Goal: Task Accomplishment & Management: Complete application form

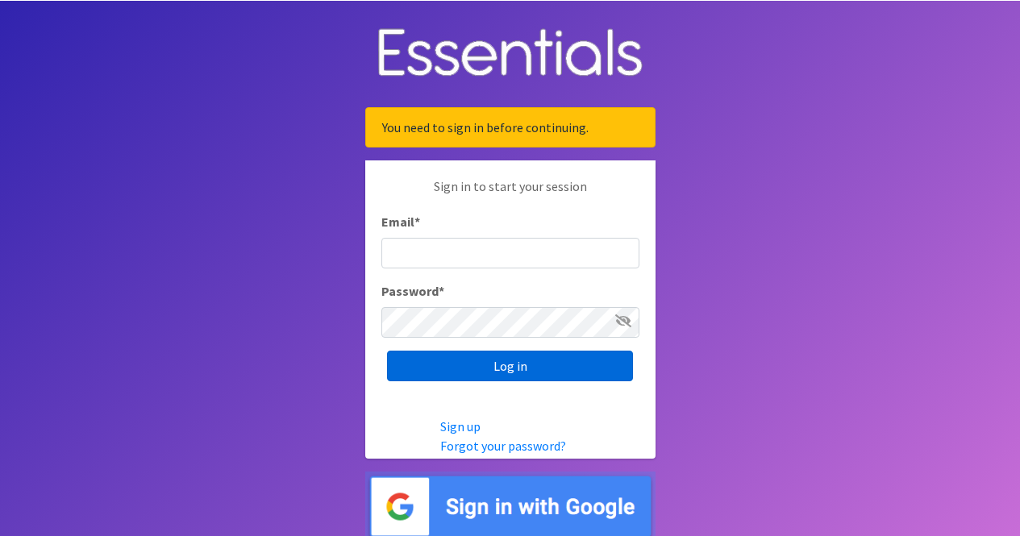
scroll to position [16, 0]
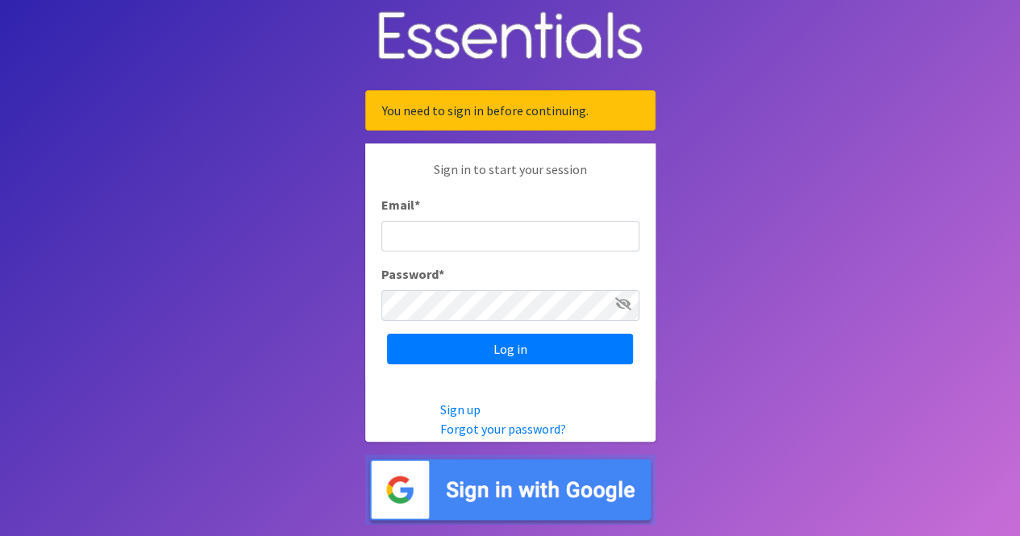
click at [446, 225] on input "Email *" at bounding box center [510, 236] width 258 height 31
type input "[EMAIL_ADDRESS][DOMAIN_NAME]"
click at [387, 334] on input "Log in" at bounding box center [510, 349] width 246 height 31
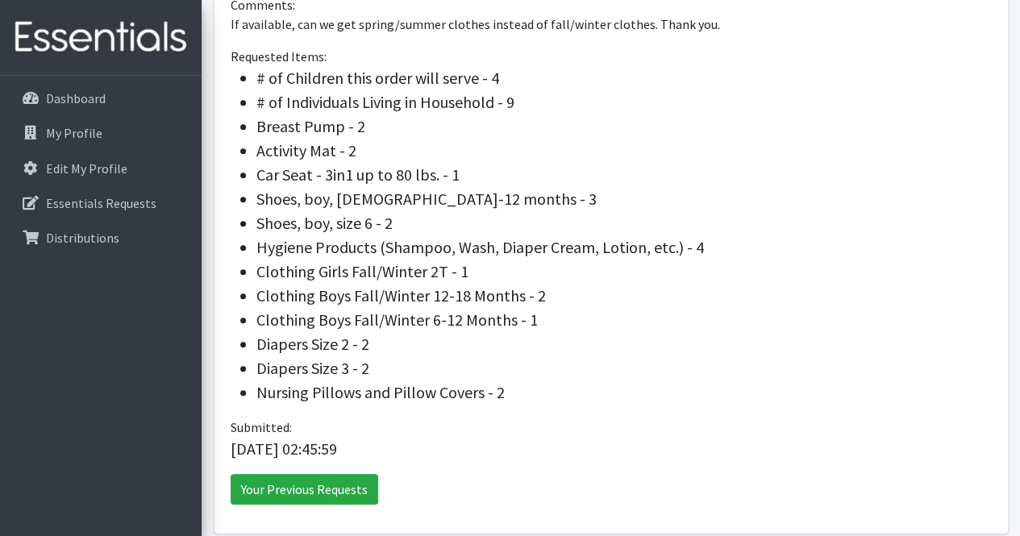
scroll to position [295, 0]
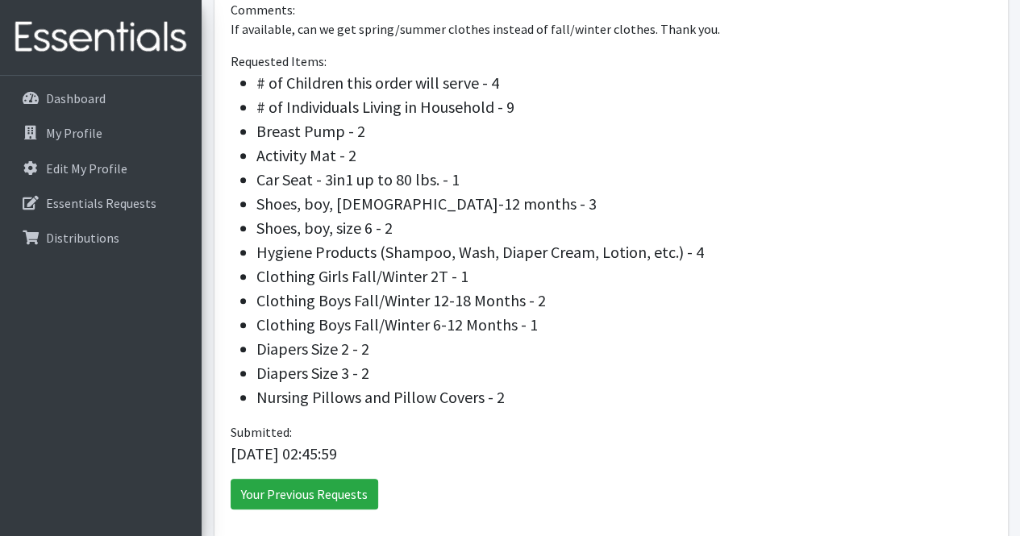
click at [977, 432] on div "Submitted: 2025-03-22 02:45:59" at bounding box center [611, 445] width 761 height 44
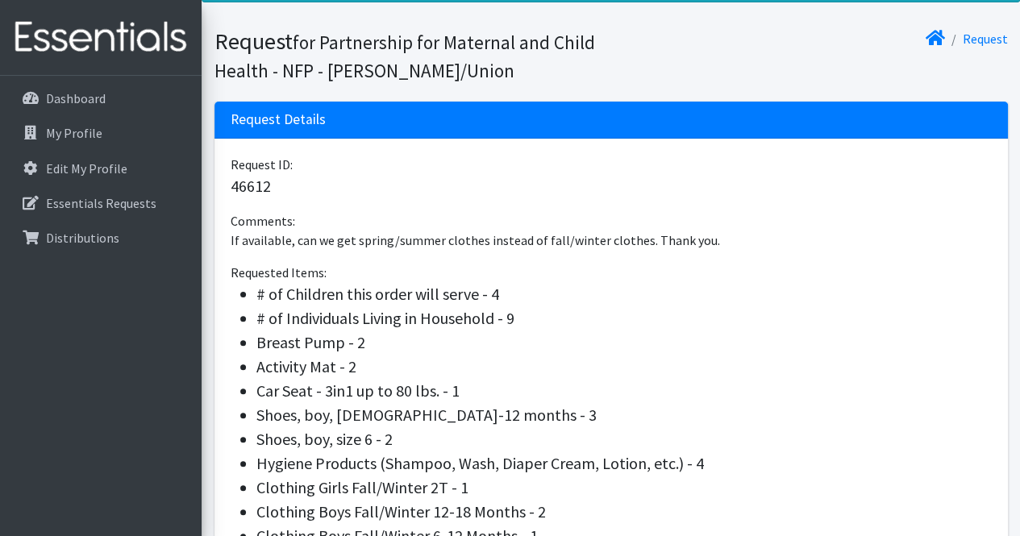
scroll to position [21, 0]
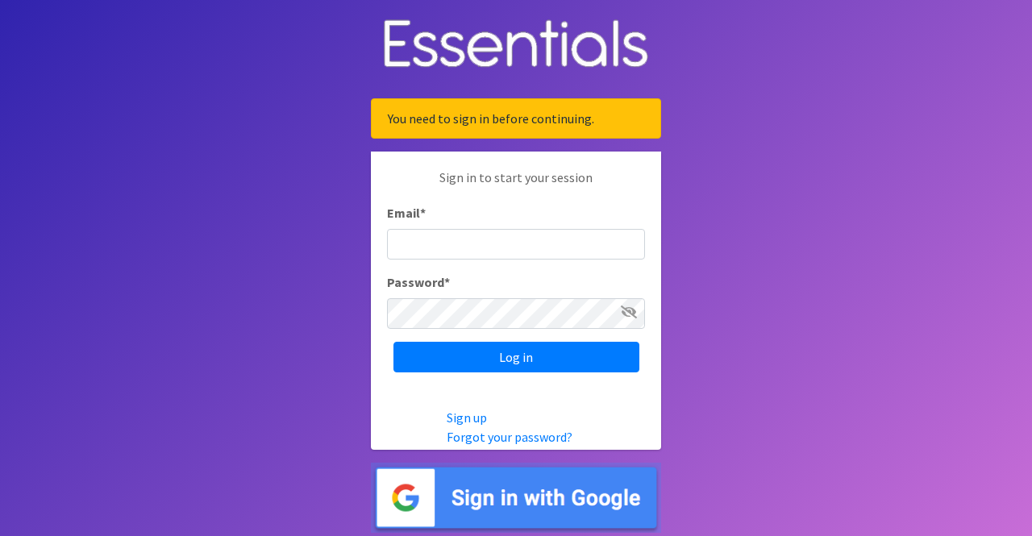
click at [417, 252] on input "Email *" at bounding box center [516, 244] width 258 height 31
type input "[EMAIL_ADDRESS][DOMAIN_NAME]"
click at [394, 342] on input "Log in" at bounding box center [517, 357] width 246 height 31
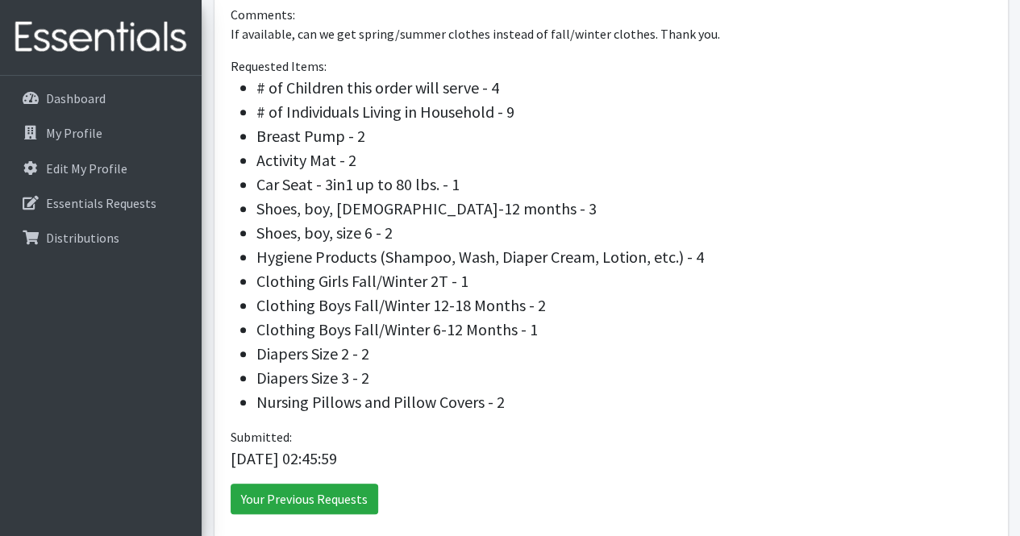
scroll to position [369, 0]
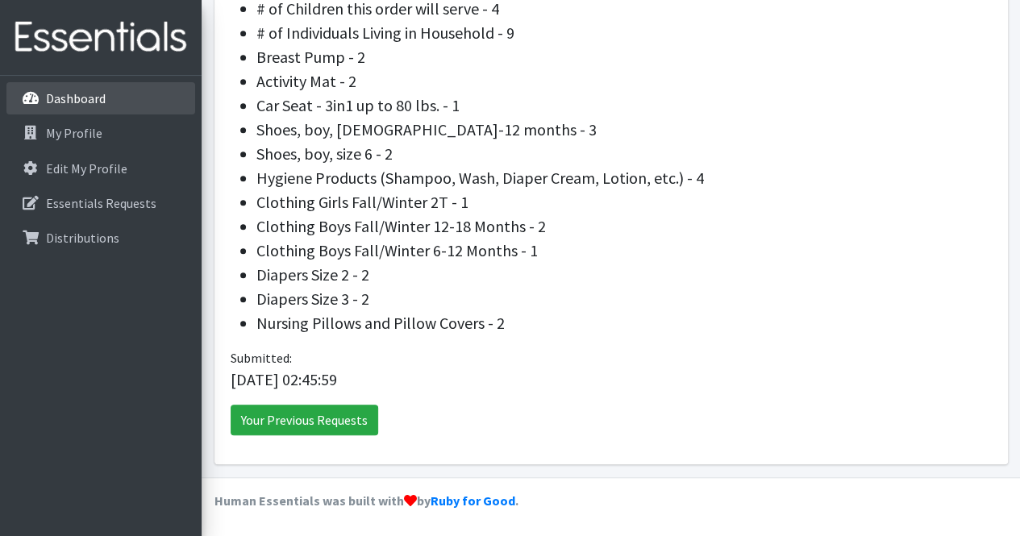
drag, startPoint x: 87, startPoint y: 94, endPoint x: 79, endPoint y: 110, distance: 17.3
click at [87, 94] on p "Dashboard" at bounding box center [76, 98] width 60 height 16
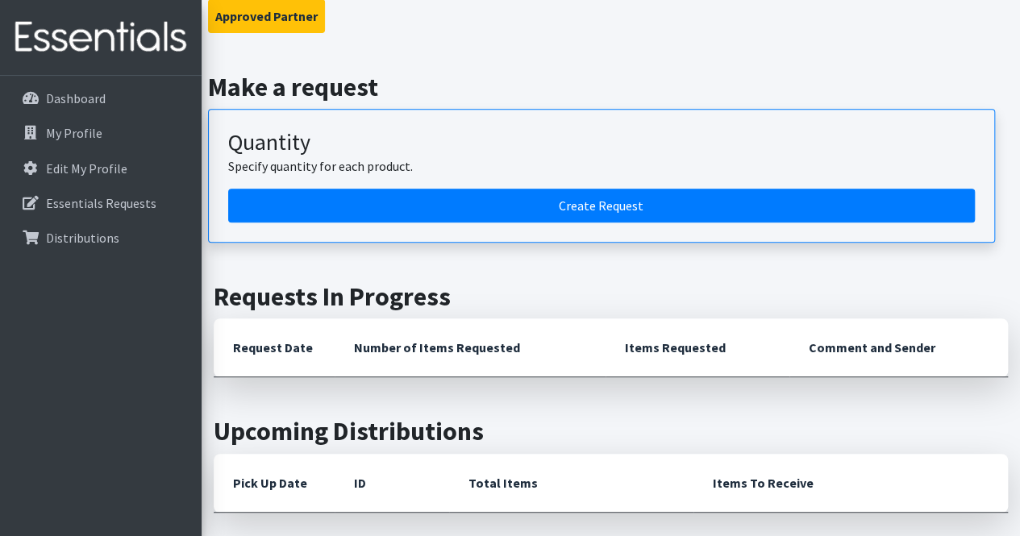
scroll to position [276, 0]
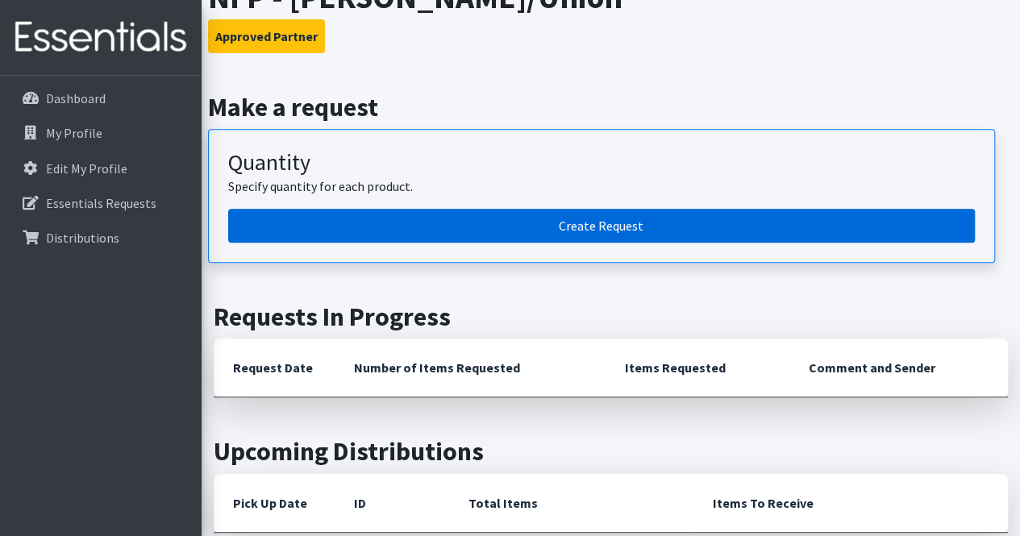
click at [598, 228] on link "Create Request" at bounding box center [601, 226] width 747 height 34
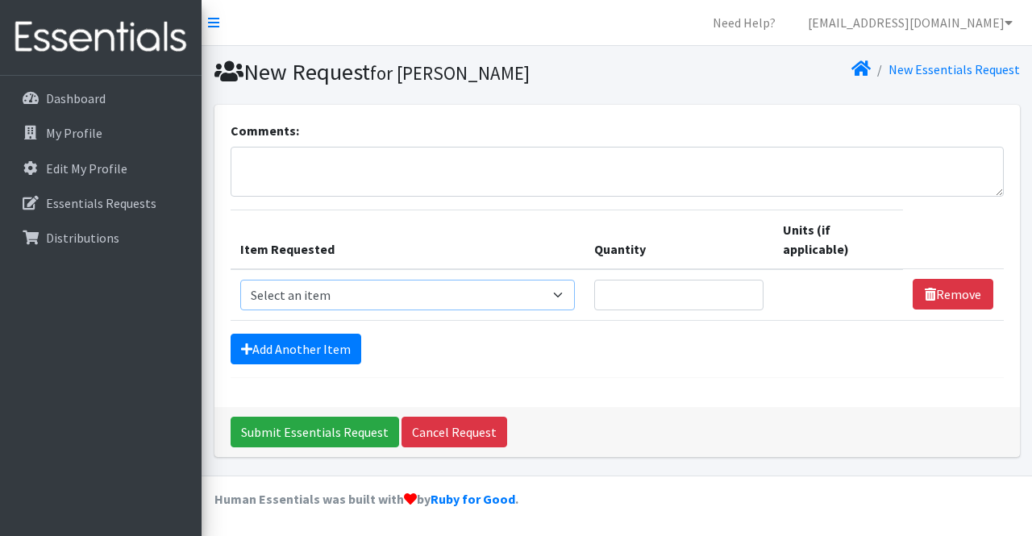
click at [566, 289] on select "Select an item # of Children this order will serve # of Individuals Living in H…" at bounding box center [408, 295] width 336 height 31
select select "13431"
click at [240, 280] on select "Select an item # of Children this order will serve # of Individuals Living in H…" at bounding box center [408, 295] width 336 height 31
click at [649, 289] on input "Quantity" at bounding box center [678, 295] width 169 height 31
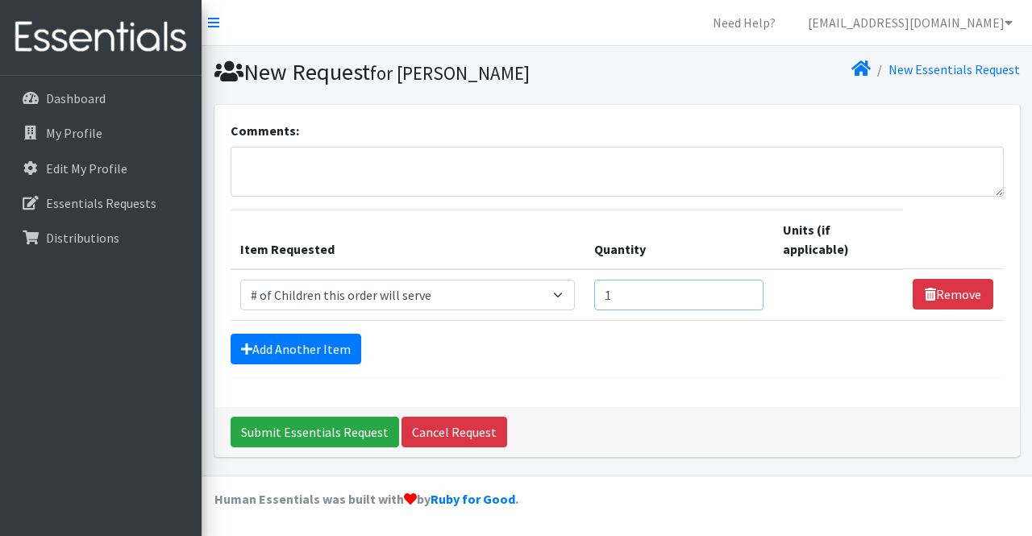
click at [750, 289] on input "1" at bounding box center [678, 295] width 169 height 31
click at [750, 289] on input "2" at bounding box center [678, 295] width 169 height 31
click at [750, 289] on input "3" at bounding box center [678, 295] width 169 height 31
type input "4"
click at [750, 289] on input "4" at bounding box center [678, 295] width 169 height 31
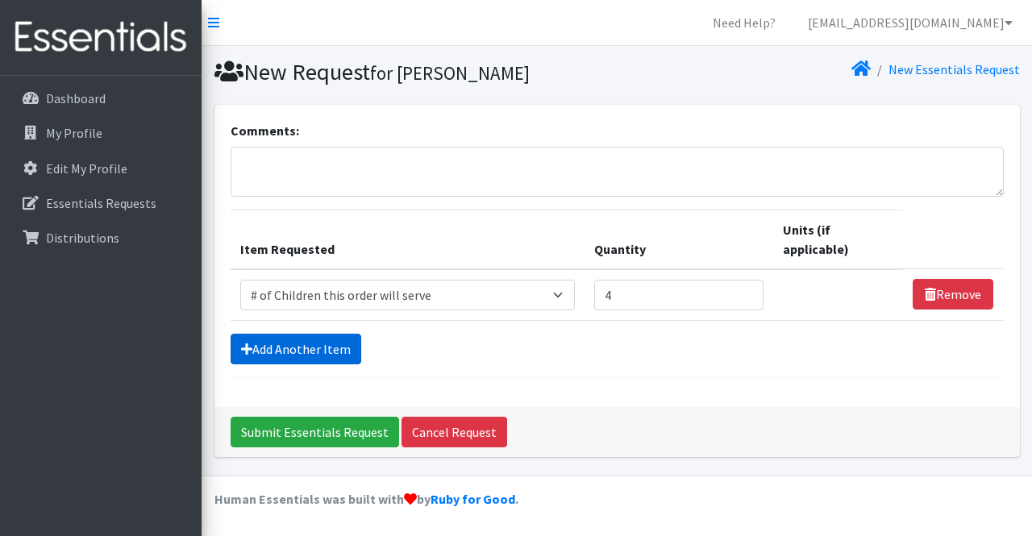
click at [327, 344] on link "Add Another Item" at bounding box center [296, 349] width 131 height 31
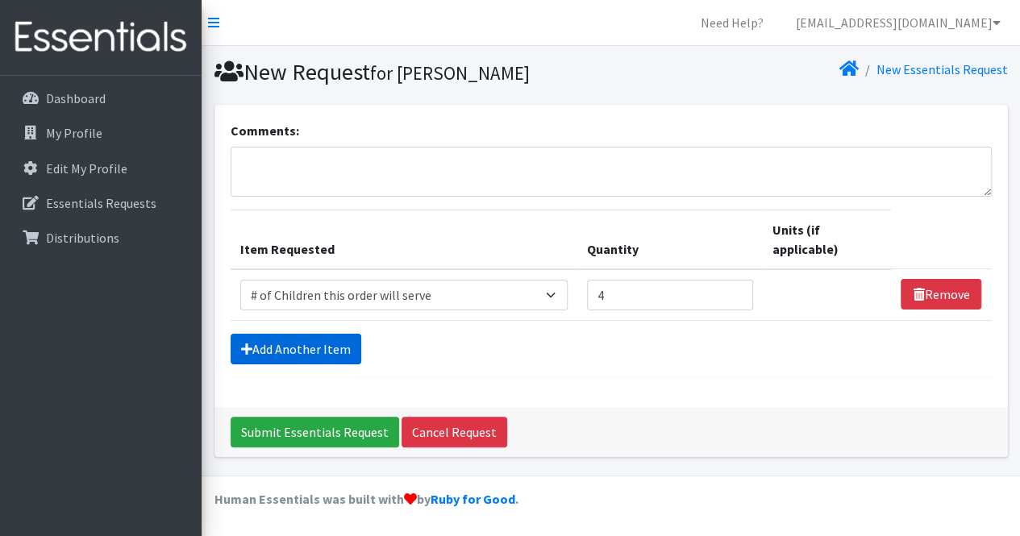
scroll to position [42, 0]
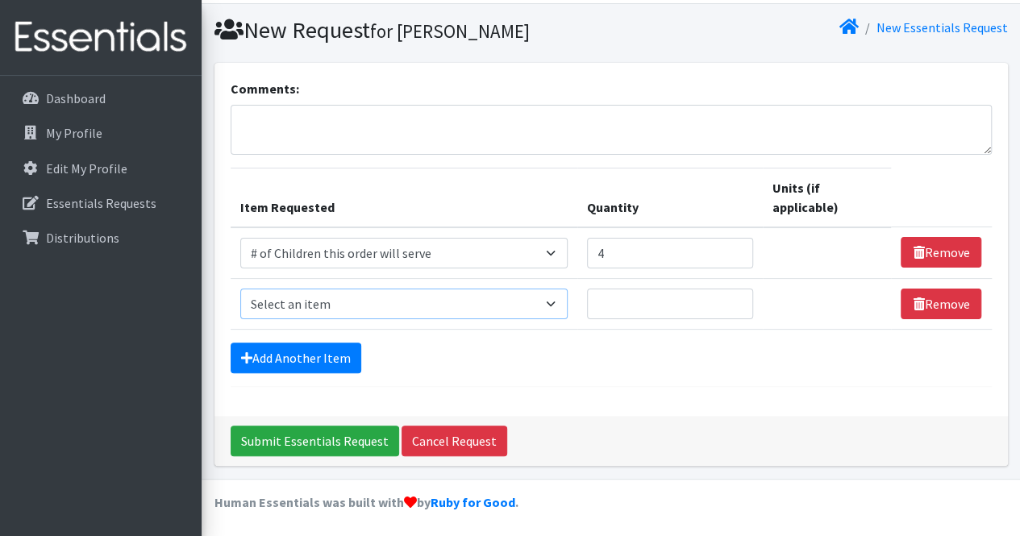
click at [557, 306] on select "Select an item # of Children this order will serve # of Individuals Living in H…" at bounding box center [404, 304] width 328 height 31
select select "6076"
click at [240, 289] on select "Select an item # of Children this order will serve # of Individuals Living in H…" at bounding box center [404, 304] width 328 height 31
click at [736, 296] on input "1" at bounding box center [670, 304] width 166 height 31
click at [736, 296] on input "2" at bounding box center [670, 304] width 166 height 31
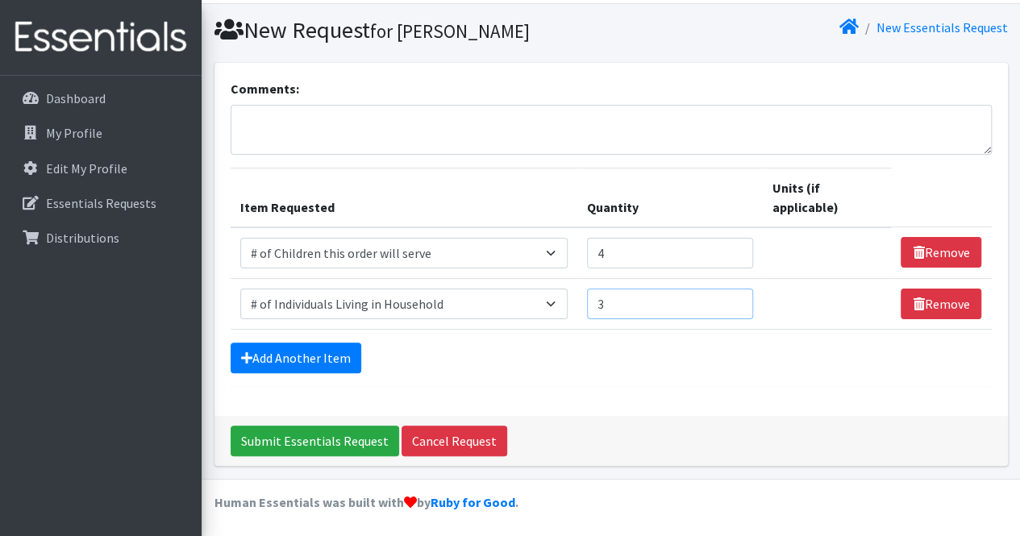
click at [736, 296] on input "3" at bounding box center [670, 304] width 166 height 31
click at [736, 296] on input "4" at bounding box center [670, 304] width 166 height 31
click at [736, 296] on input "5" at bounding box center [670, 304] width 166 height 31
click at [736, 296] on input "6" at bounding box center [670, 304] width 166 height 31
click at [736, 296] on input "7" at bounding box center [670, 304] width 166 height 31
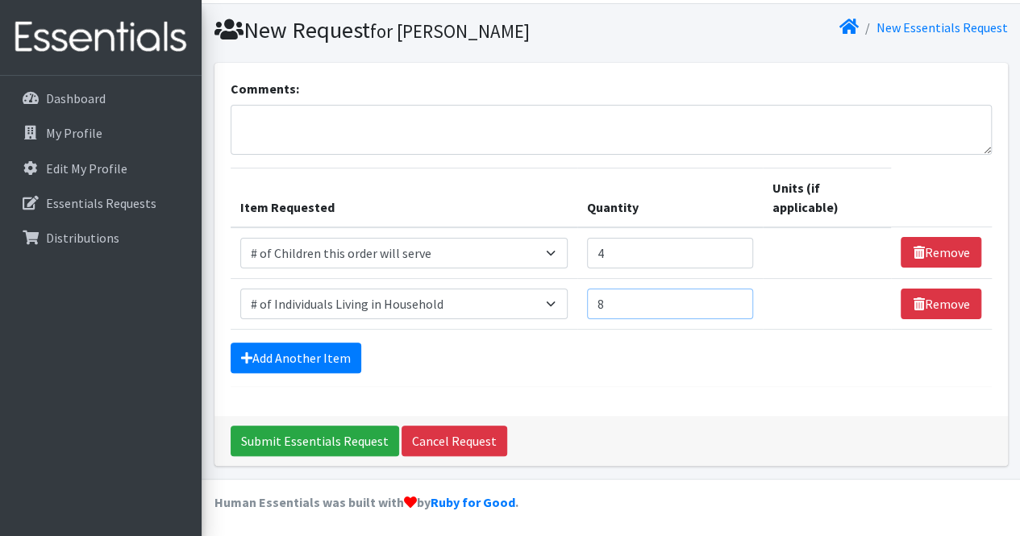
click at [736, 296] on input "8" at bounding box center [670, 304] width 166 height 31
click at [736, 296] on input "9" at bounding box center [670, 304] width 166 height 31
type input "10"
click at [736, 296] on input "10" at bounding box center [670, 304] width 166 height 31
click at [308, 364] on link "Add Another Item" at bounding box center [296, 358] width 131 height 31
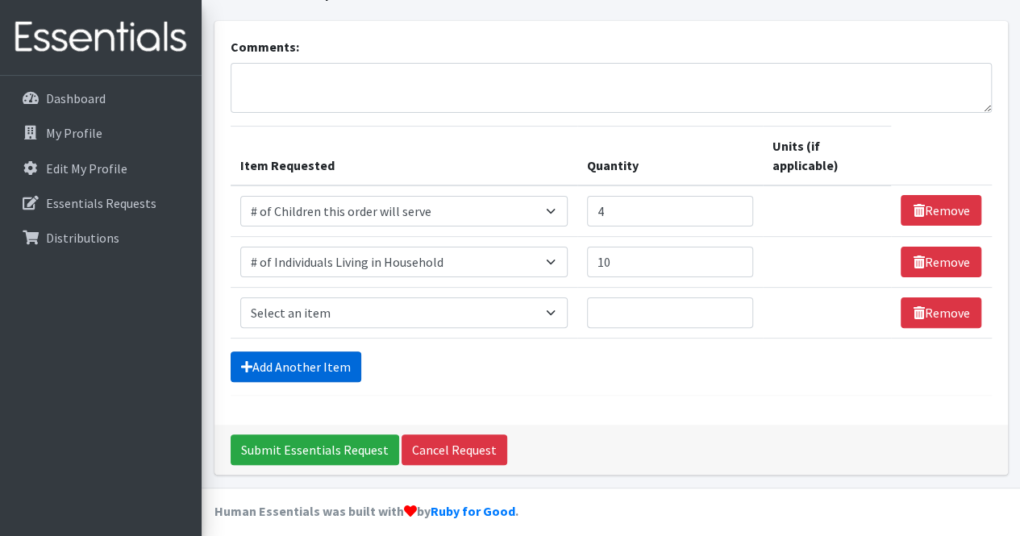
scroll to position [92, 0]
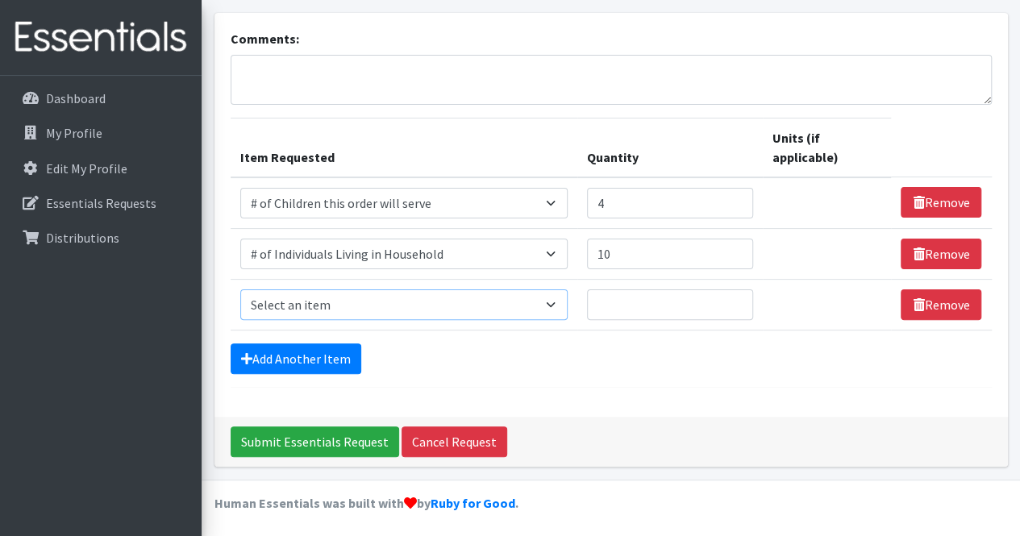
click at [548, 301] on select "Select an item # of Children this order will serve # of Individuals Living in H…" at bounding box center [404, 305] width 328 height 31
select select "1988"
click at [240, 290] on select "Select an item # of Children this order will serve # of Individuals Living in H…" at bounding box center [404, 305] width 328 height 31
type input "1"
click at [738, 297] on input "1" at bounding box center [670, 305] width 166 height 31
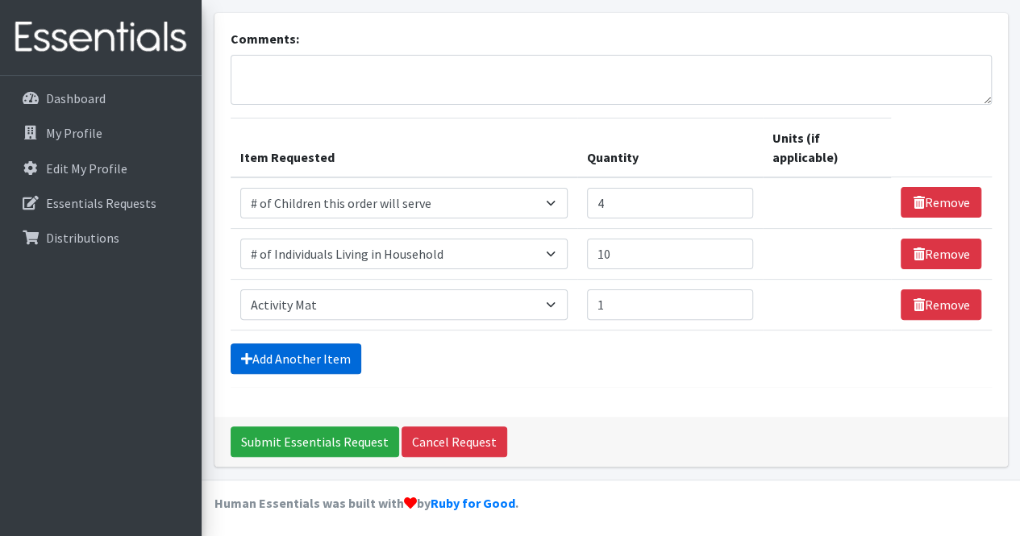
click at [313, 345] on link "Add Another Item" at bounding box center [296, 359] width 131 height 31
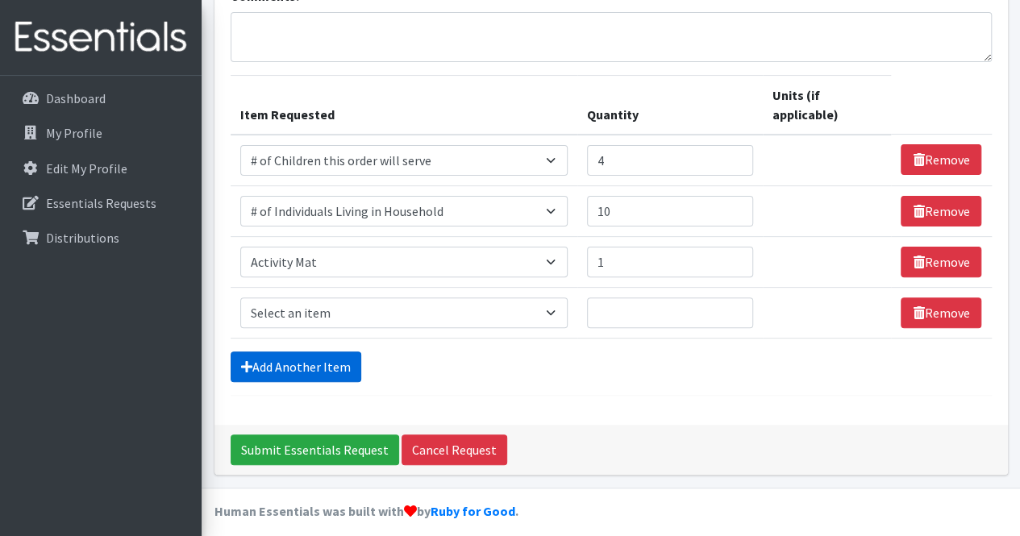
scroll to position [143, 0]
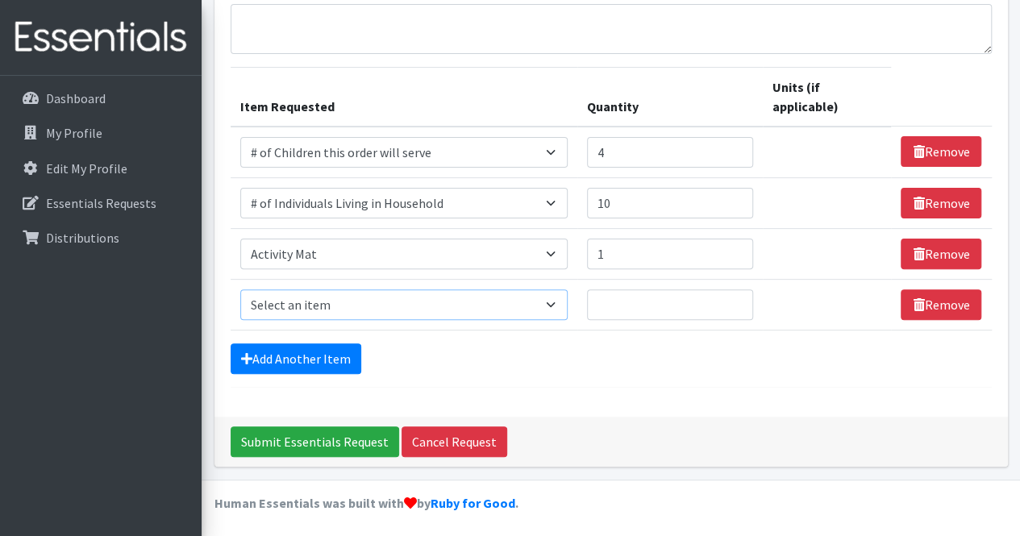
click at [541, 304] on select "Select an item # of Children this order will serve # of Individuals Living in H…" at bounding box center [404, 305] width 328 height 31
select select "1937"
click at [240, 290] on select "Select an item # of Children this order will serve # of Individuals Living in H…" at bounding box center [404, 305] width 328 height 31
type input "1"
click at [742, 296] on input "1" at bounding box center [670, 305] width 166 height 31
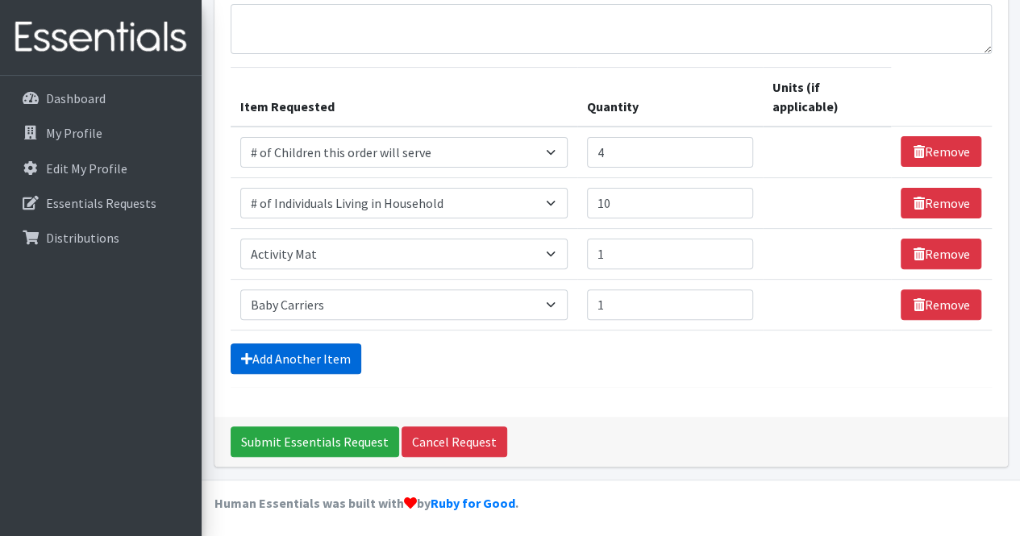
click at [332, 348] on link "Add Another Item" at bounding box center [296, 359] width 131 height 31
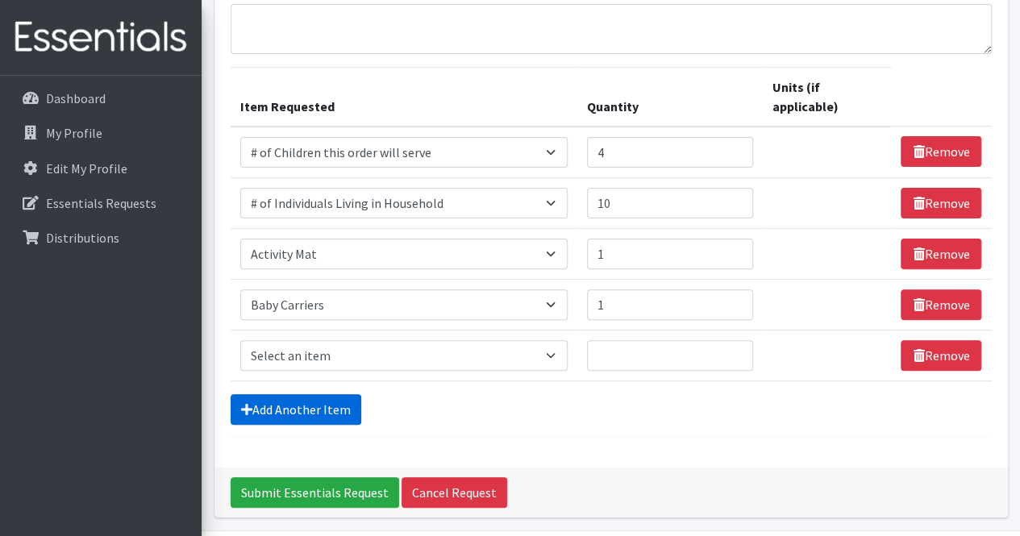
scroll to position [194, 0]
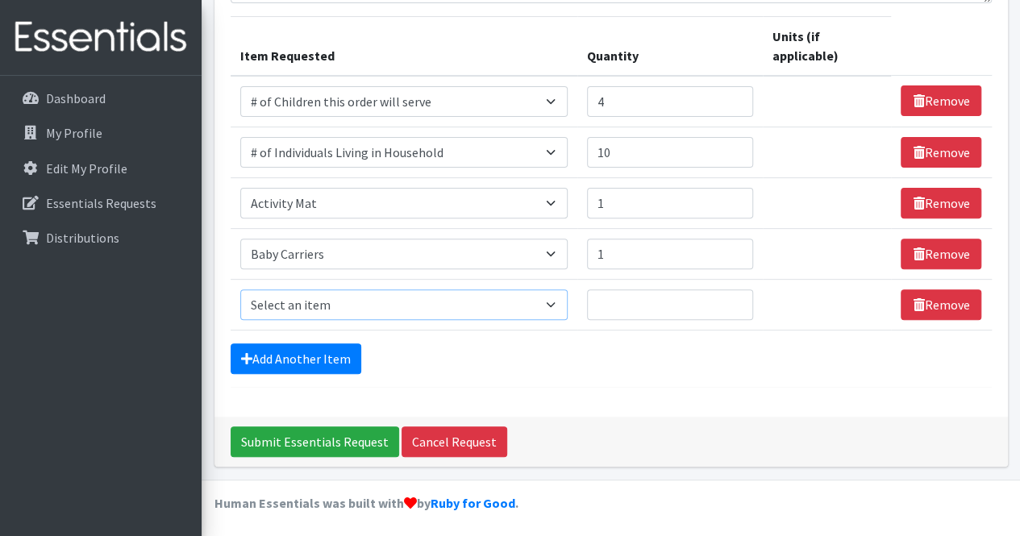
click at [556, 306] on select "Select an item # of Children this order will serve # of Individuals Living in H…" at bounding box center [404, 305] width 328 height 31
select select "14364"
click at [240, 290] on select "Select an item # of Children this order will serve # of Individuals Living in H…" at bounding box center [404, 305] width 328 height 31
type input "1"
click at [736, 298] on input "1" at bounding box center [670, 305] width 166 height 31
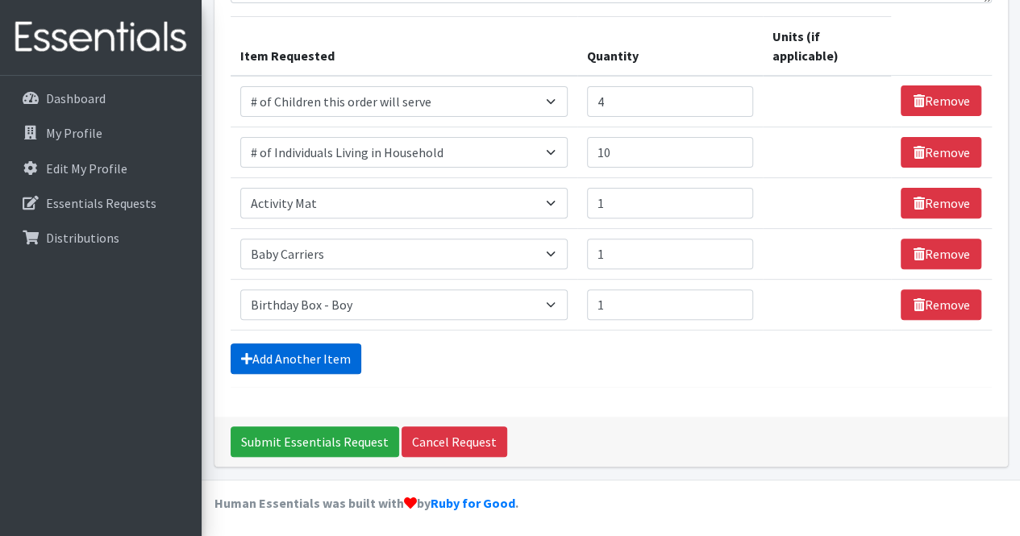
click at [321, 357] on link "Add Another Item" at bounding box center [296, 359] width 131 height 31
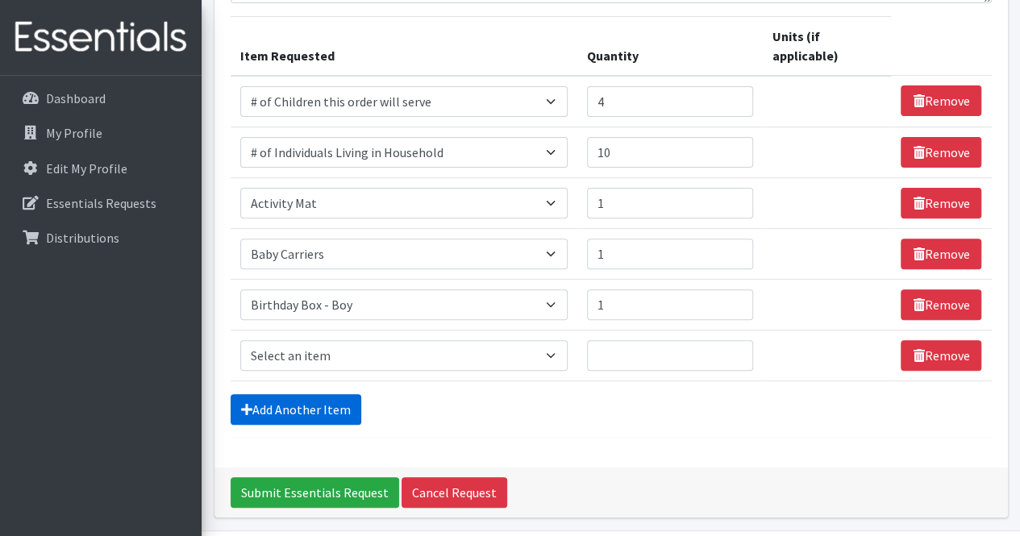
scroll to position [244, 0]
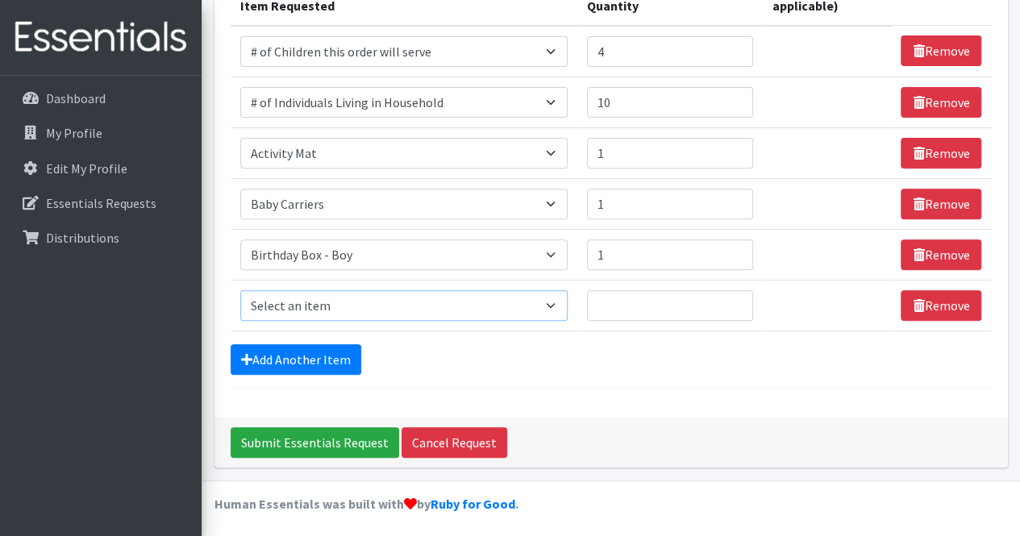
click at [552, 299] on select "Select an item # of Children this order will serve # of Individuals Living in H…" at bounding box center [404, 305] width 328 height 31
select select "7900"
click at [240, 290] on select "Select an item # of Children this order will serve # of Individuals Living in H…" at bounding box center [404, 305] width 328 height 31
click at [739, 299] on input "1" at bounding box center [670, 305] width 166 height 31
click at [739, 299] on input "2" at bounding box center [670, 305] width 166 height 31
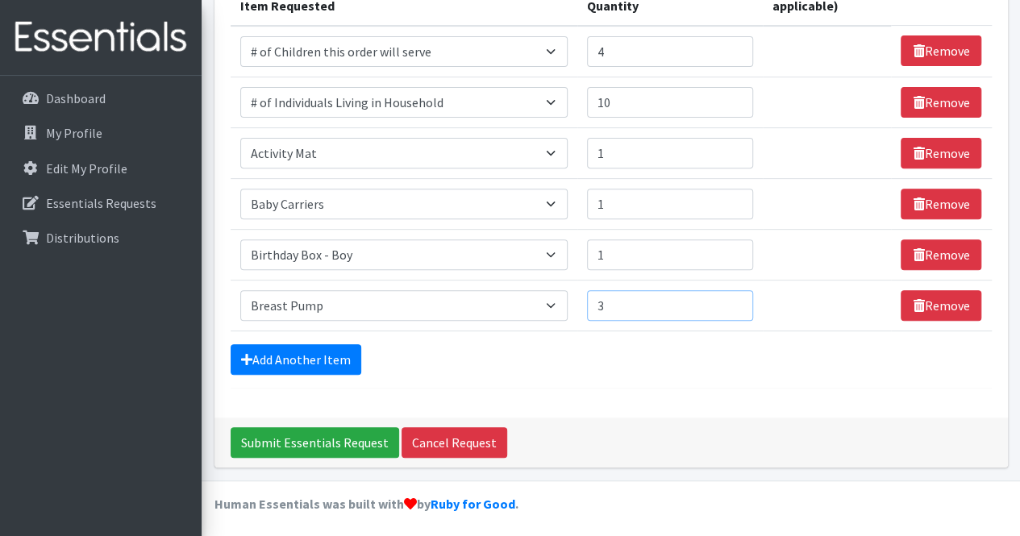
type input "3"
click at [739, 299] on input "3" at bounding box center [670, 305] width 166 height 31
click at [318, 352] on link "Add Another Item" at bounding box center [296, 359] width 131 height 31
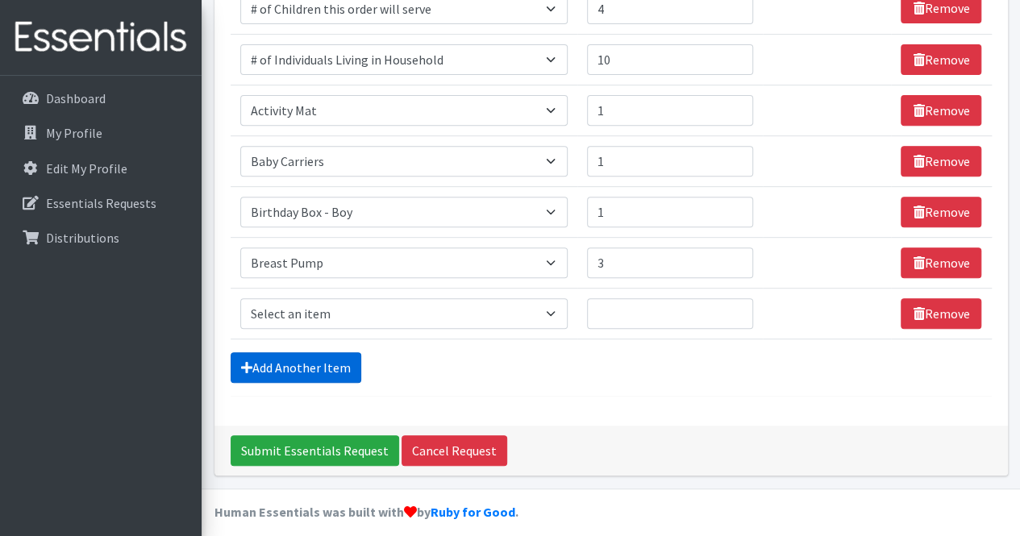
scroll to position [294, 0]
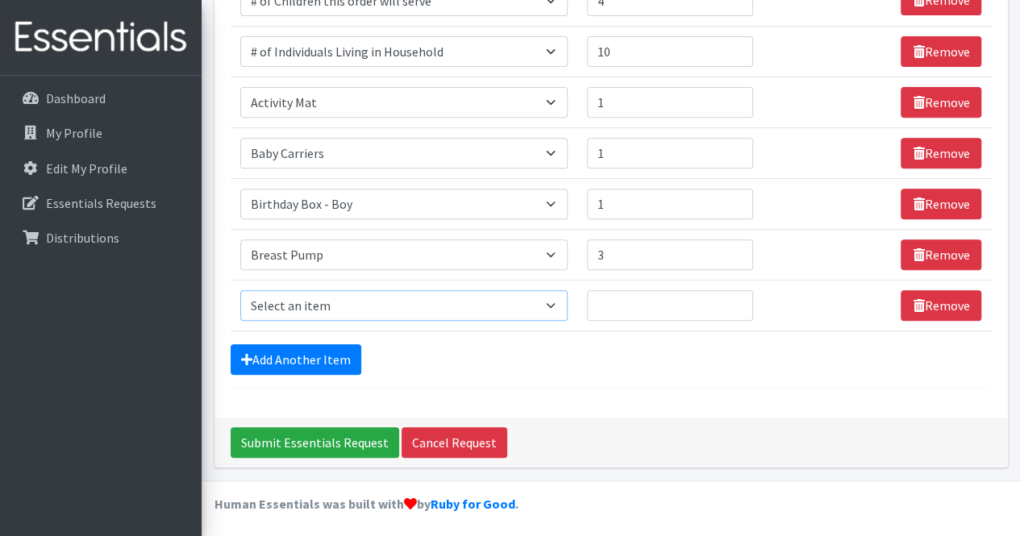
click at [560, 302] on select "Select an item # of Children this order will serve # of Individuals Living in H…" at bounding box center [404, 305] width 328 height 31
select select "7173"
click at [240, 290] on select "Select an item # of Children this order will serve # of Individuals Living in H…" at bounding box center [404, 305] width 328 height 31
type input "1"
click at [740, 298] on input "1" at bounding box center [670, 305] width 166 height 31
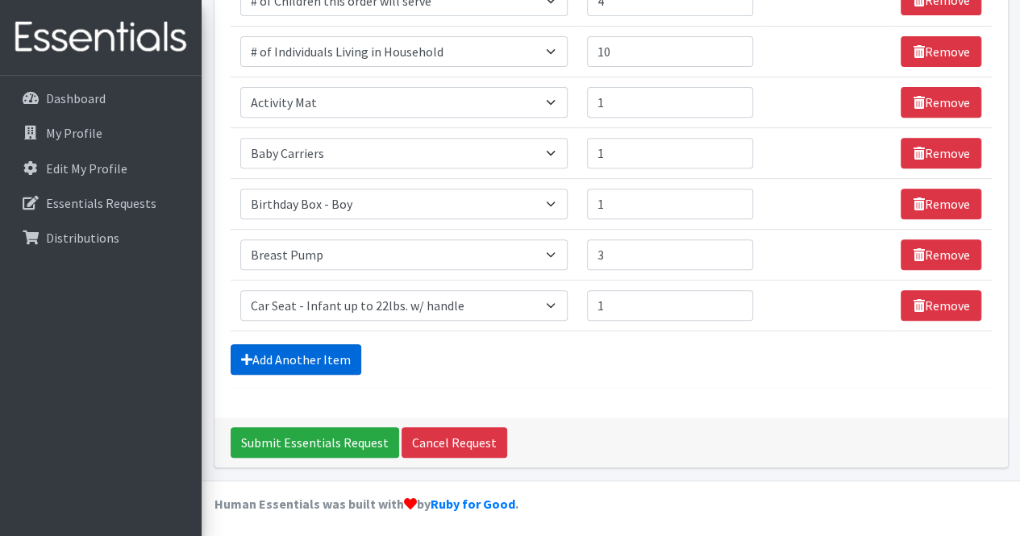
click at [283, 356] on link "Add Another Item" at bounding box center [296, 359] width 131 height 31
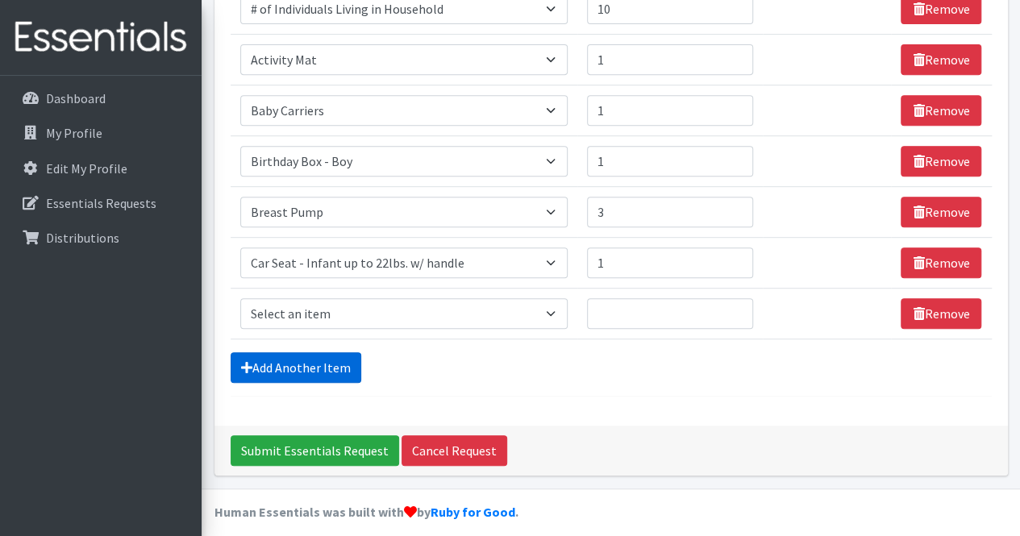
scroll to position [345, 0]
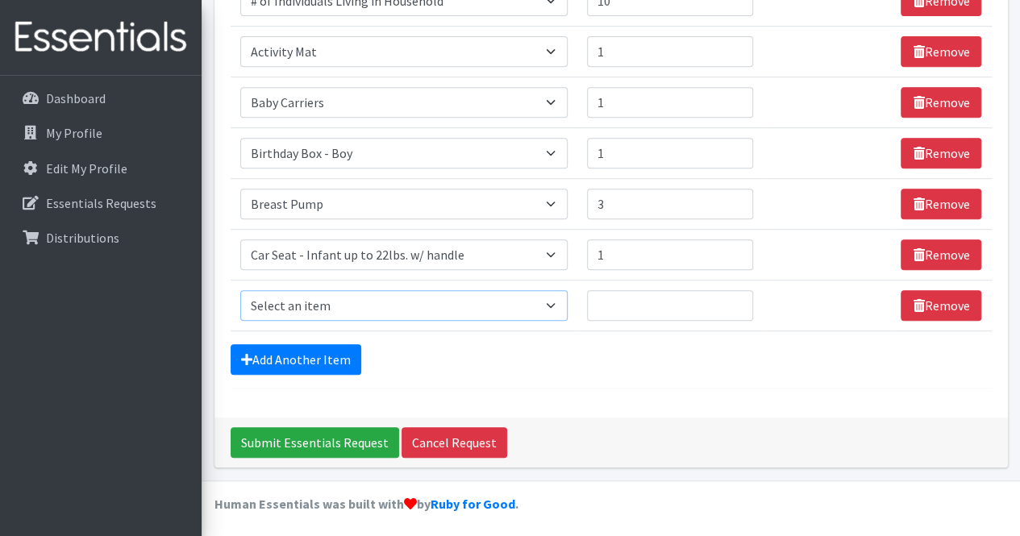
click at [557, 304] on select "Select an item # of Children this order will serve # of Individuals Living in H…" at bounding box center [404, 305] width 328 height 31
click at [240, 290] on select "Select an item # of Children this order will serve # of Individuals Living in H…" at bounding box center [404, 305] width 328 height 31
click at [578, 286] on td "Item Requested Select an item # of Children this order will serve # of Individu…" at bounding box center [405, 305] width 348 height 51
click at [561, 301] on select "Select an item # of Children this order will serve # of Individuals Living in H…" at bounding box center [404, 305] width 328 height 31
select select "5730"
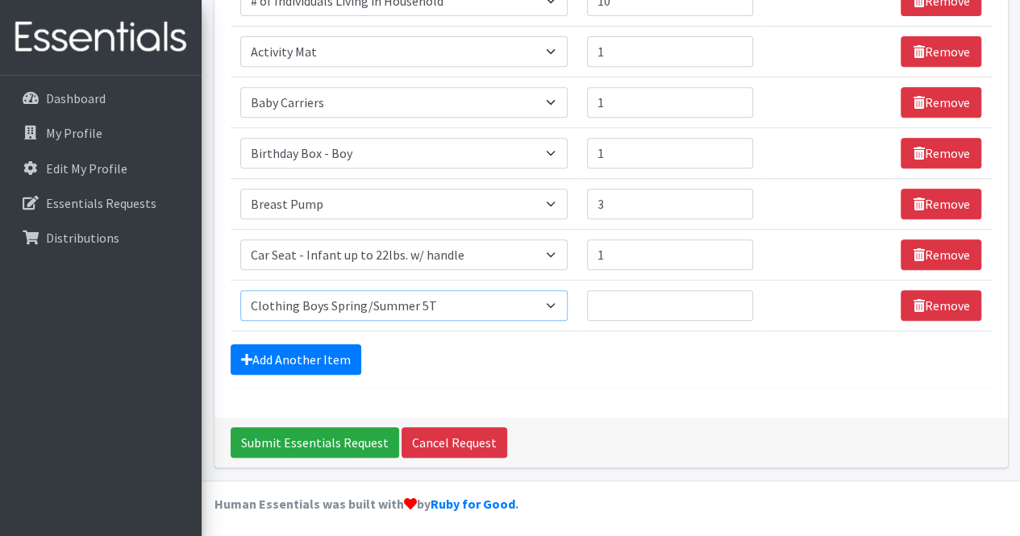
click at [240, 290] on select "Select an item # of Children this order will serve # of Individuals Living in H…" at bounding box center [404, 305] width 328 height 31
type input "1"
click at [739, 299] on input "1" at bounding box center [670, 305] width 166 height 31
click at [292, 361] on link "Add Another Item" at bounding box center [296, 359] width 131 height 31
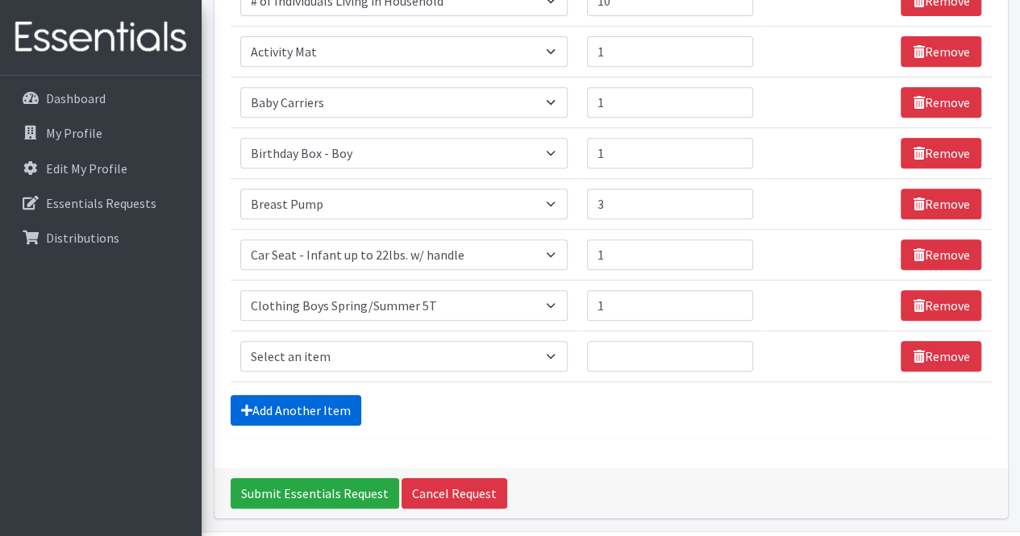
scroll to position [395, 0]
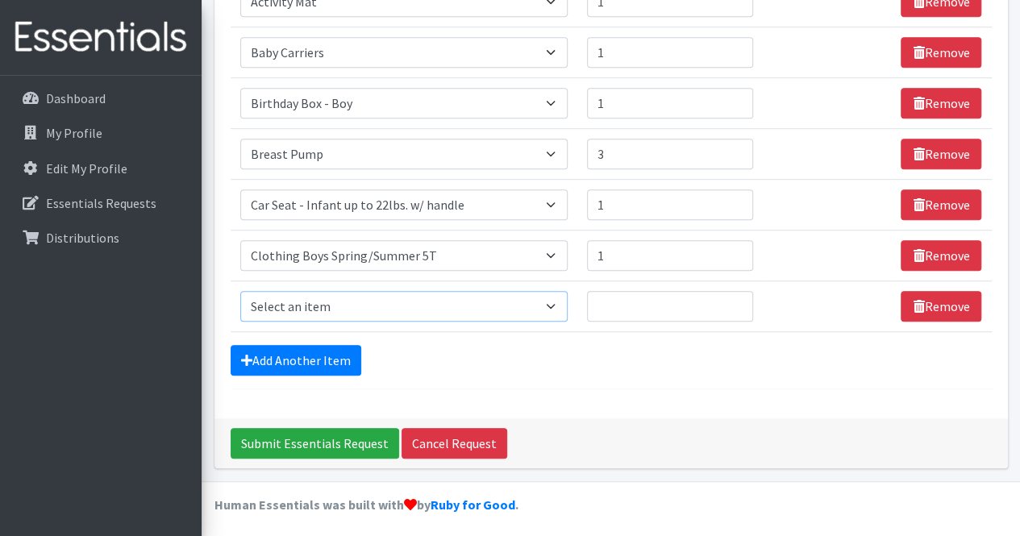
click at [557, 301] on select "Select an item # of Children this order will serve # of Individuals Living in H…" at bounding box center [404, 306] width 328 height 31
select select "5771"
click at [240, 291] on select "Select an item # of Children this order will serve # of Individuals Living in H…" at bounding box center [404, 306] width 328 height 31
click at [311, 350] on link "Add Another Item" at bounding box center [296, 360] width 131 height 31
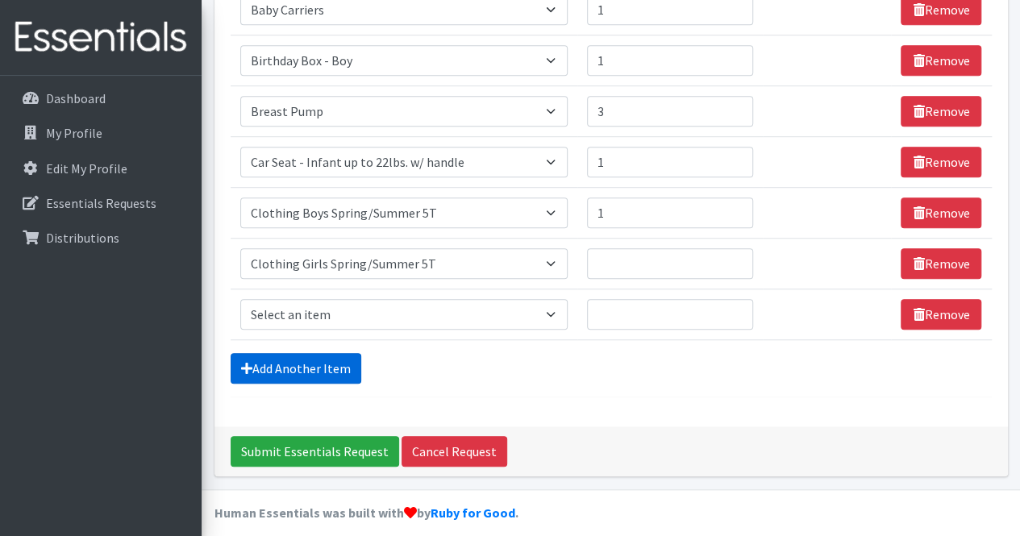
scroll to position [446, 0]
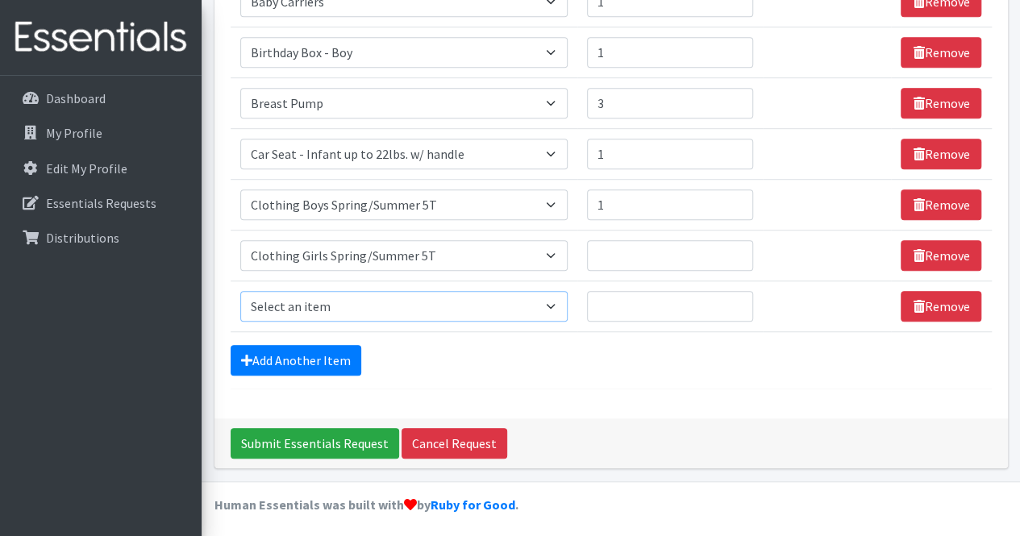
click at [555, 305] on select "Select an item # of Children this order will serve # of Individuals Living in H…" at bounding box center [404, 306] width 328 height 31
select select "5742"
click at [240, 291] on select "Select an item # of Children this order will serve # of Individuals Living in H…" at bounding box center [404, 306] width 328 height 31
type input "1"
click at [736, 298] on input "1" at bounding box center [670, 306] width 166 height 31
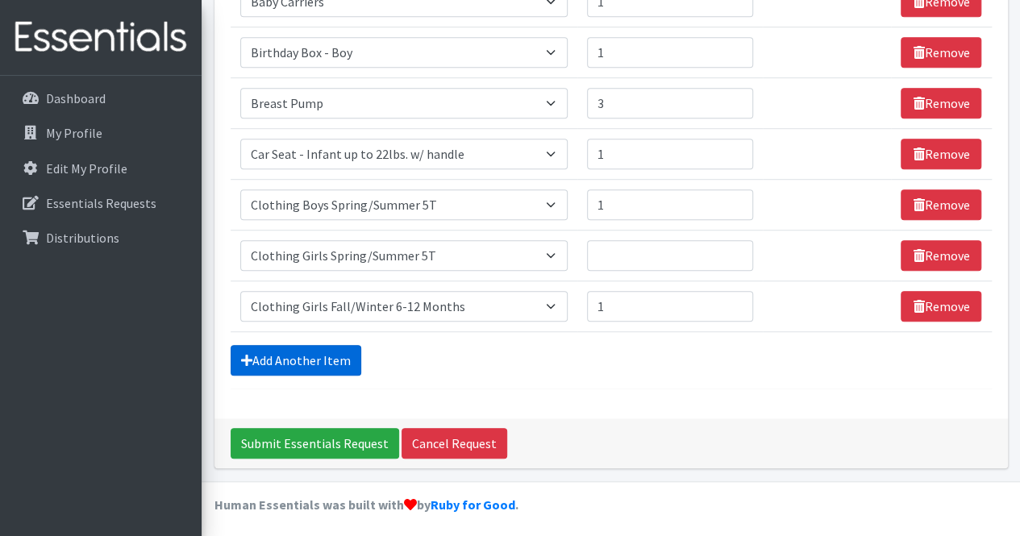
click at [339, 348] on link "Add Another Item" at bounding box center [296, 360] width 131 height 31
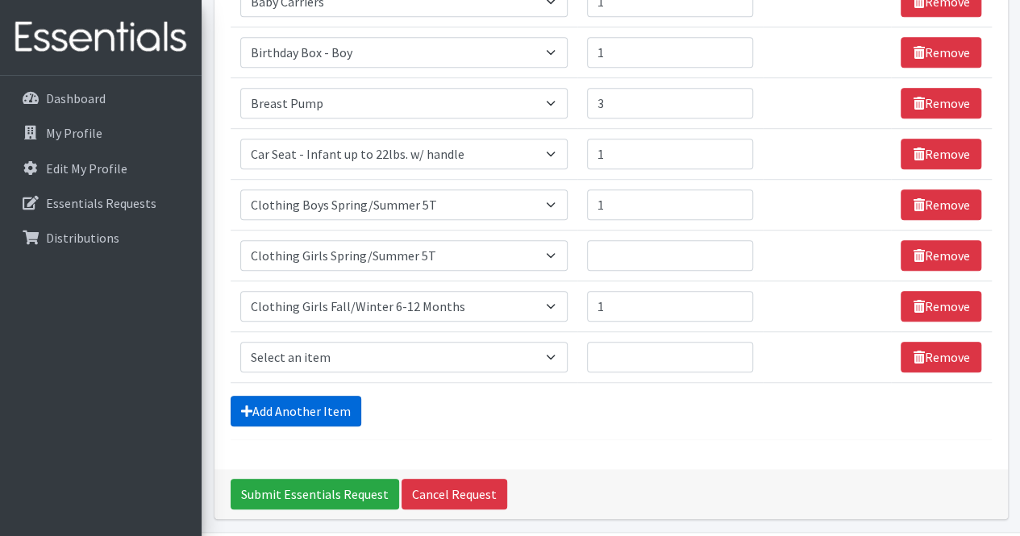
scroll to position [497, 0]
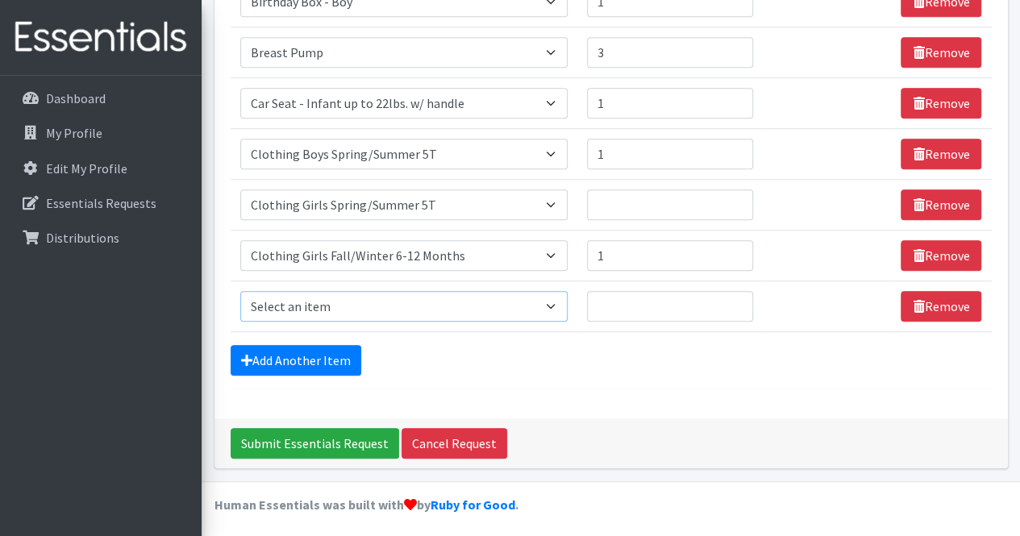
click at [553, 298] on select "Select an item # of Children this order will serve # of Individuals Living in H…" at bounding box center [404, 306] width 328 height 31
select select "8906"
click at [240, 291] on select "Select an item # of Children this order will serve # of Individuals Living in H…" at bounding box center [404, 306] width 328 height 31
type input "1"
click at [740, 294] on input "1" at bounding box center [670, 306] width 166 height 31
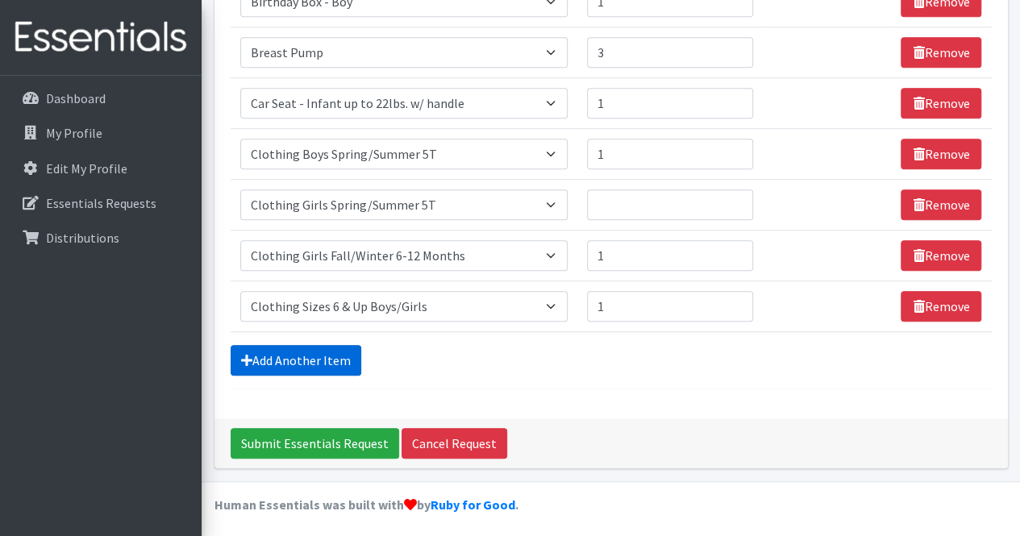
click at [268, 357] on link "Add Another Item" at bounding box center [296, 360] width 131 height 31
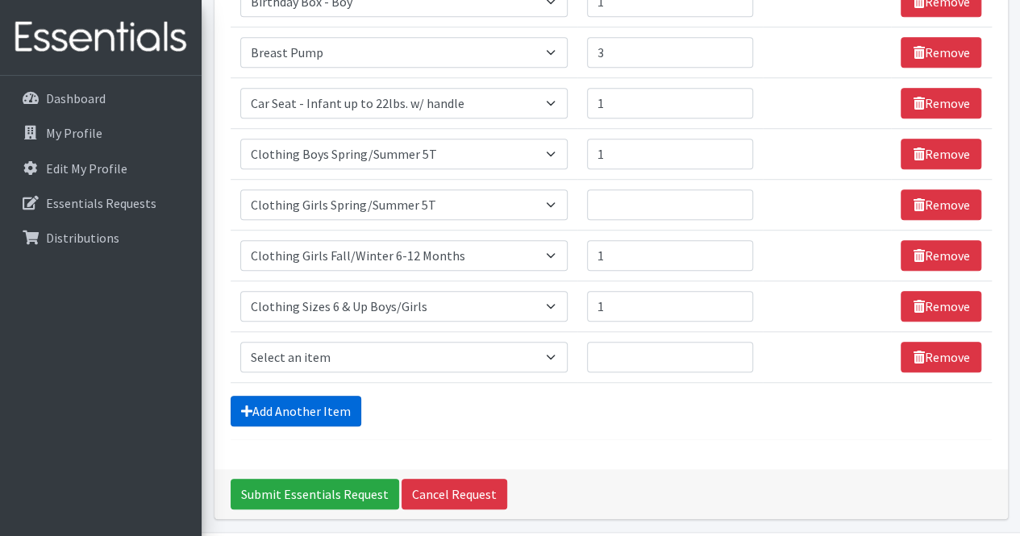
scroll to position [547, 0]
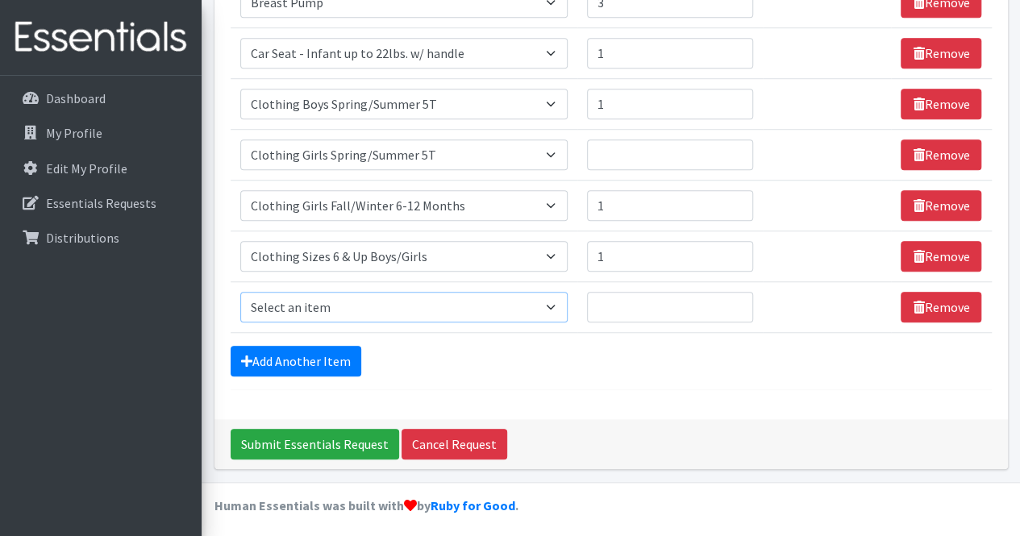
click at [557, 301] on select "Select an item # of Children this order will serve # of Individuals Living in H…" at bounding box center [404, 307] width 328 height 31
select select "1987"
click at [240, 292] on select "Select an item # of Children this order will serve # of Individuals Living in H…" at bounding box center [404, 307] width 328 height 31
click at [738, 298] on input "1" at bounding box center [670, 307] width 166 height 31
type input "2"
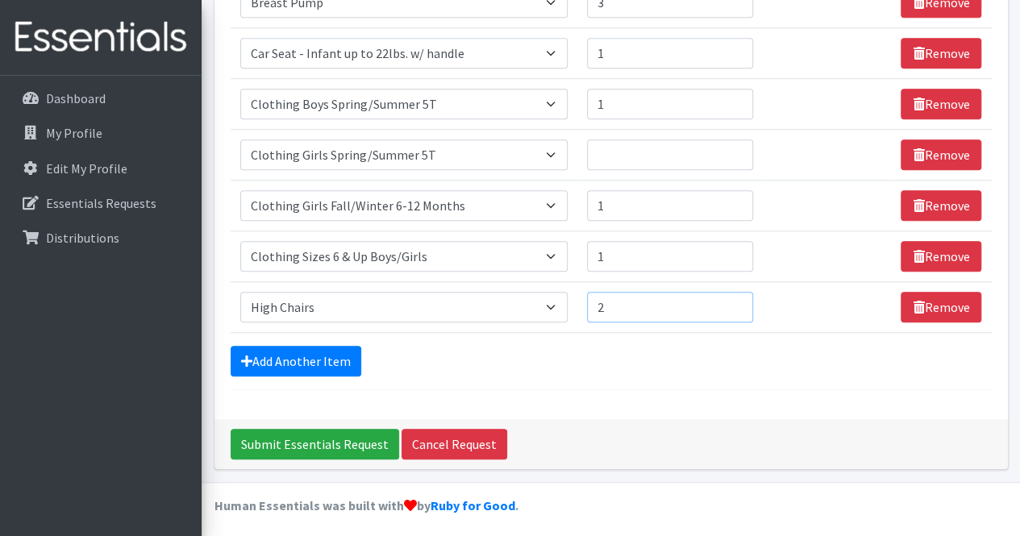
click at [735, 296] on input "2" at bounding box center [670, 307] width 166 height 31
click at [317, 354] on link "Add Another Item" at bounding box center [296, 361] width 131 height 31
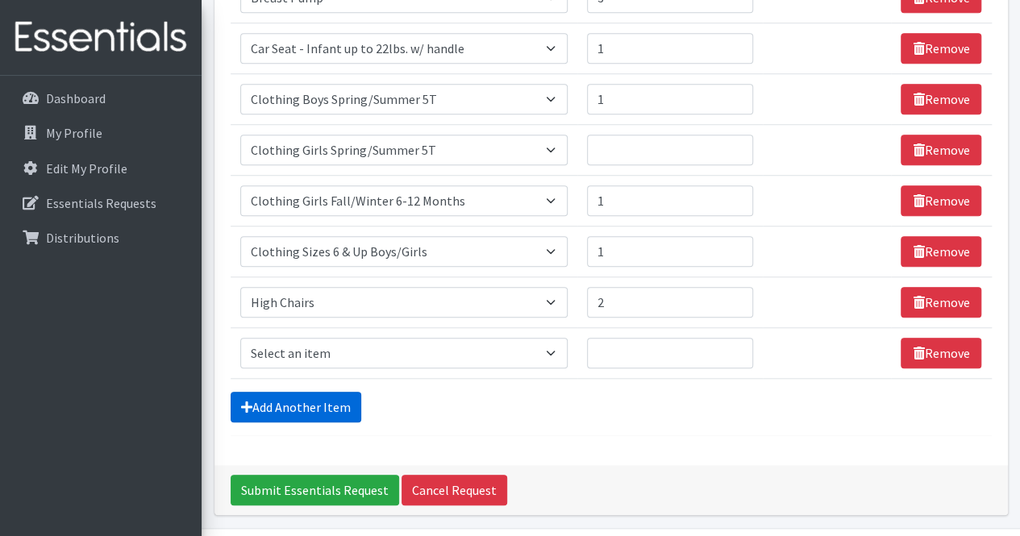
scroll to position [598, 0]
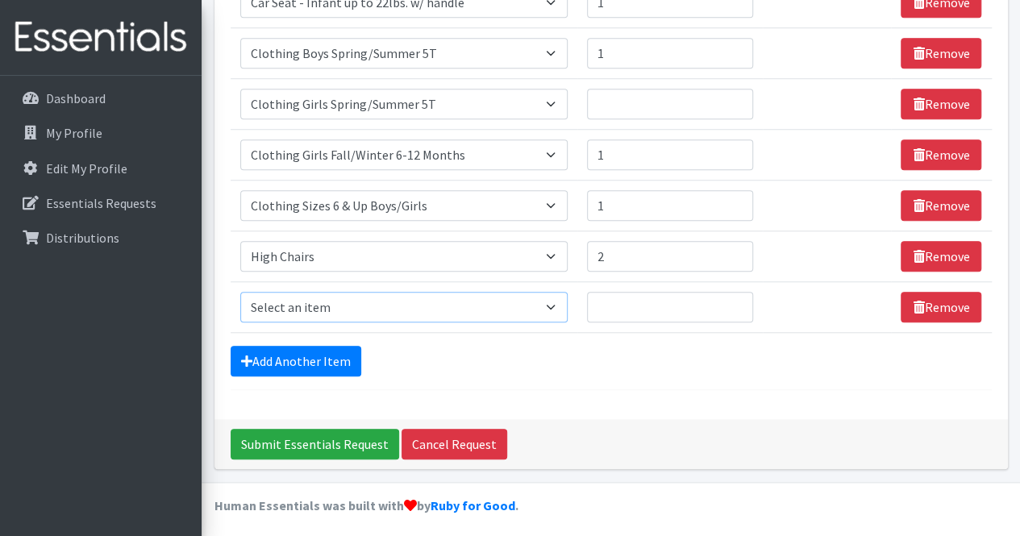
click at [559, 300] on select "Select an item # of Children this order will serve # of Individuals Living in H…" at bounding box center [404, 307] width 328 height 31
select select "11410"
click at [240, 292] on select "Select an item # of Children this order will serve # of Individuals Living in H…" at bounding box center [404, 307] width 328 height 31
click at [737, 295] on input "1" at bounding box center [670, 307] width 166 height 31
type input "2"
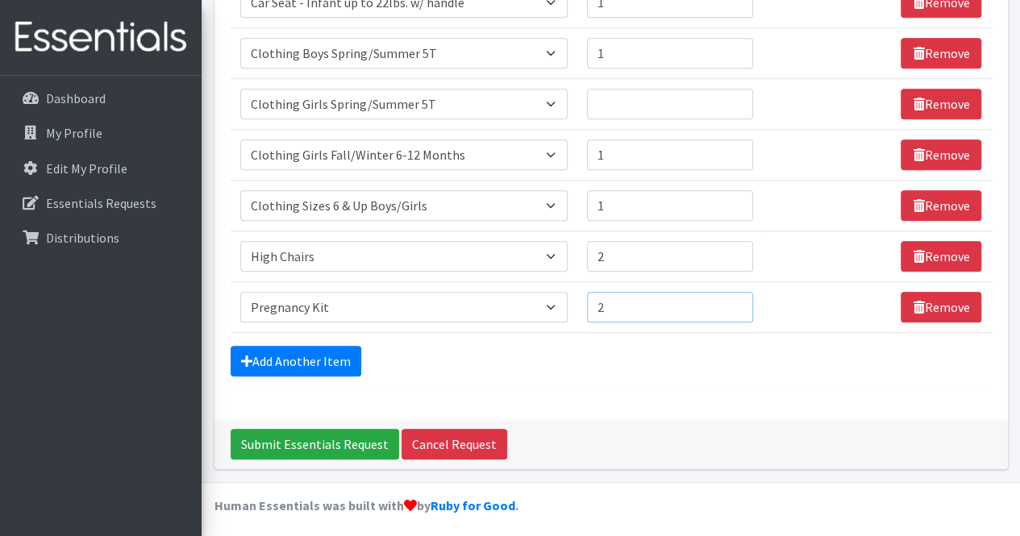
click at [737, 295] on input "2" at bounding box center [670, 307] width 166 height 31
click at [339, 354] on link "Add Another Item" at bounding box center [296, 361] width 131 height 31
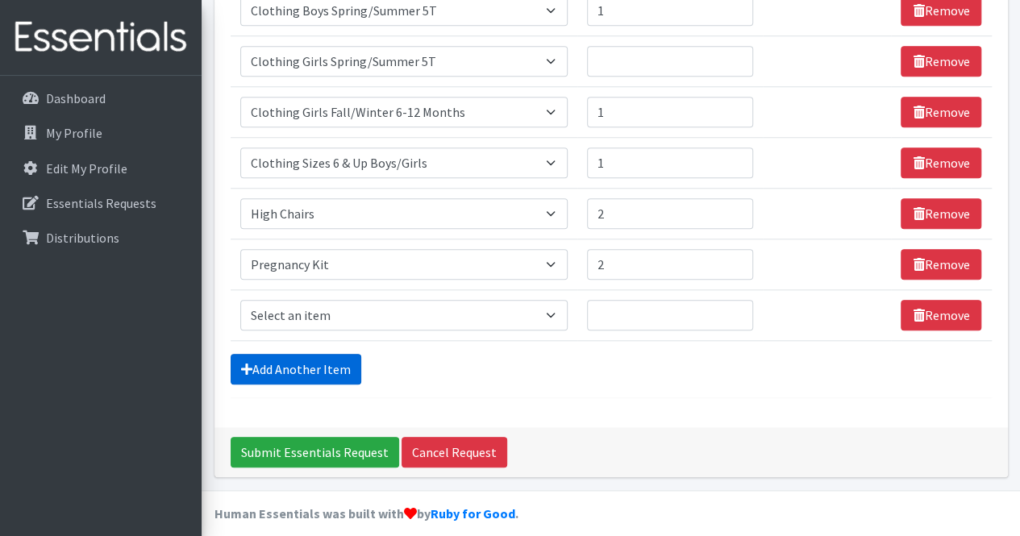
scroll to position [648, 0]
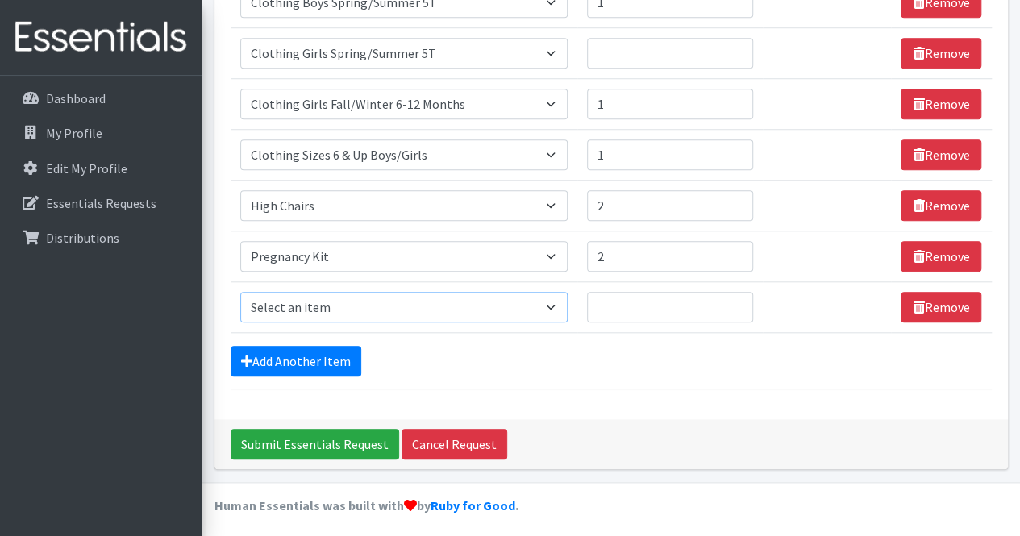
click at [555, 301] on select "Select an item # of Children this order will serve # of Individuals Living in H…" at bounding box center [404, 307] width 328 height 31
select select "1980"
click at [240, 292] on select "Select an item # of Children this order will serve # of Individuals Living in H…" at bounding box center [404, 307] width 328 height 31
click at [737, 296] on input "1" at bounding box center [670, 307] width 166 height 31
type input "2"
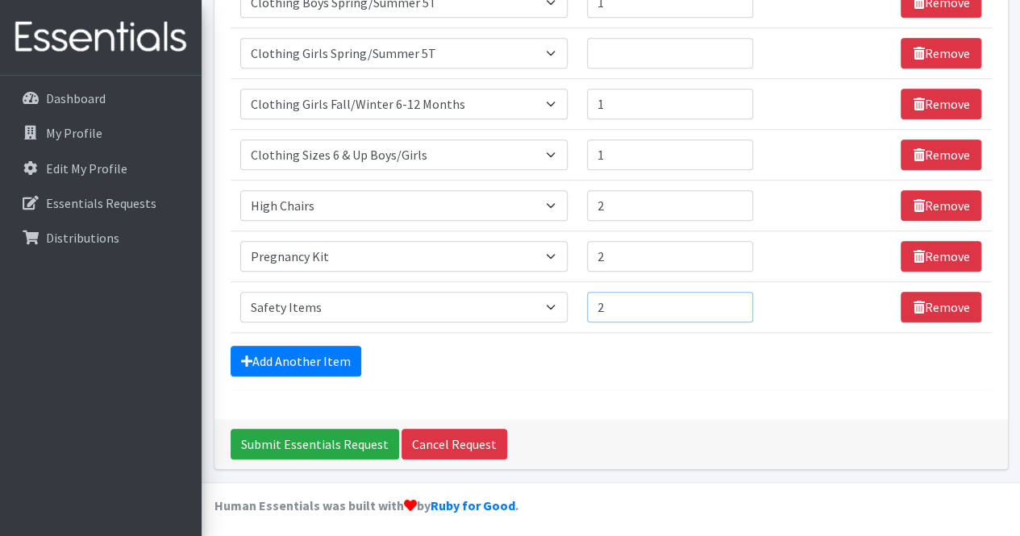
click at [737, 296] on input "2" at bounding box center [670, 307] width 166 height 31
click at [326, 352] on link "Add Another Item" at bounding box center [296, 361] width 131 height 31
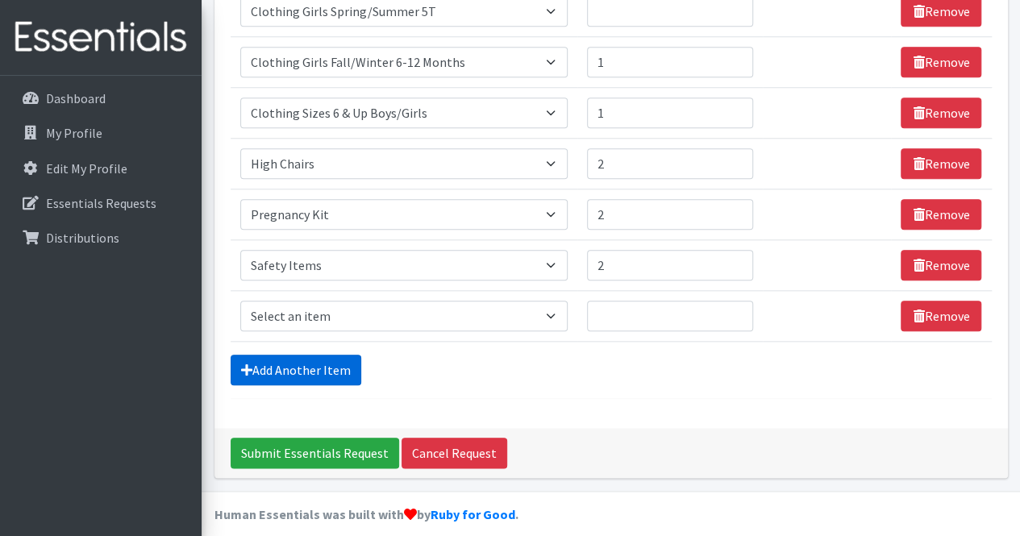
scroll to position [698, 0]
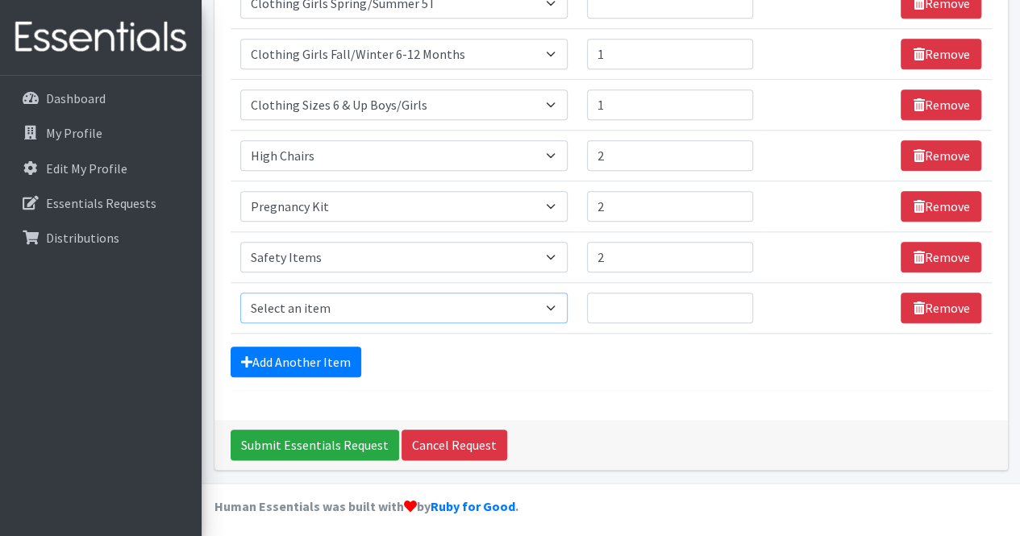
click at [555, 309] on select "Select an item # of Children this order will serve # of Individuals Living in H…" at bounding box center [404, 308] width 328 height 31
select select "1978"
click at [240, 293] on select "Select an item # of Children this order will serve # of Individuals Living in H…" at bounding box center [404, 308] width 328 height 31
click at [740, 294] on input "1" at bounding box center [670, 308] width 166 height 31
type input "2"
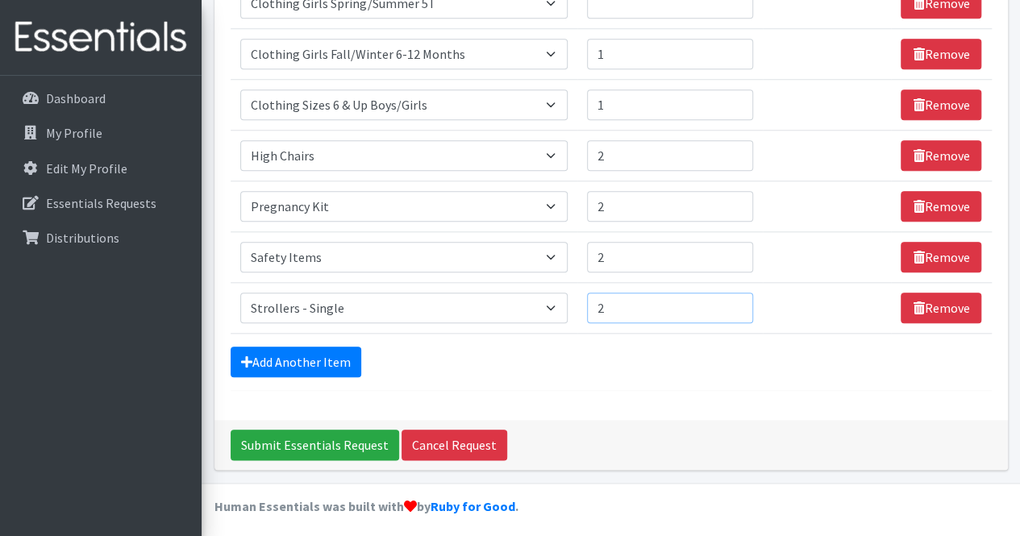
click at [740, 294] on input "2" at bounding box center [670, 308] width 166 height 31
click at [318, 349] on link "Add Another Item" at bounding box center [296, 362] width 131 height 31
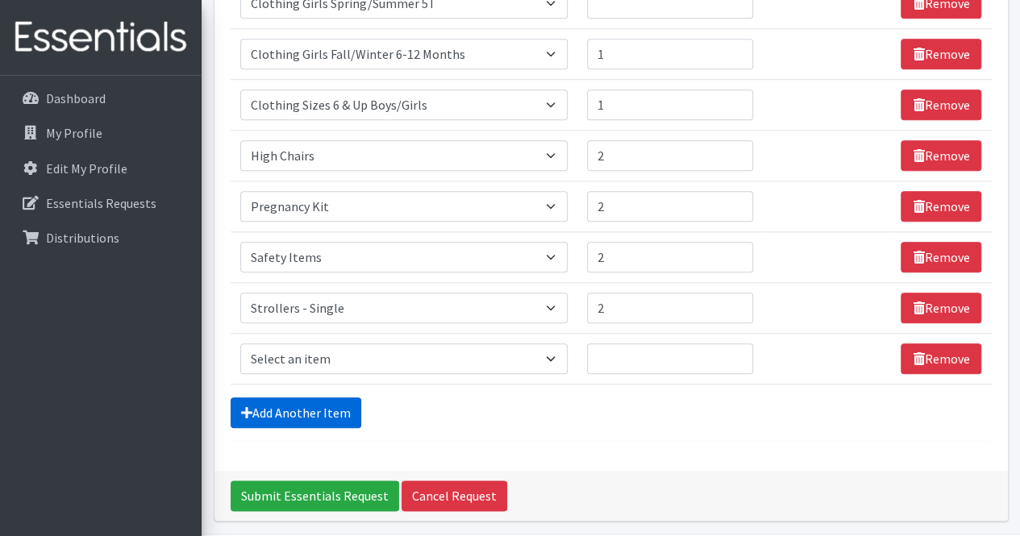
scroll to position [749, 0]
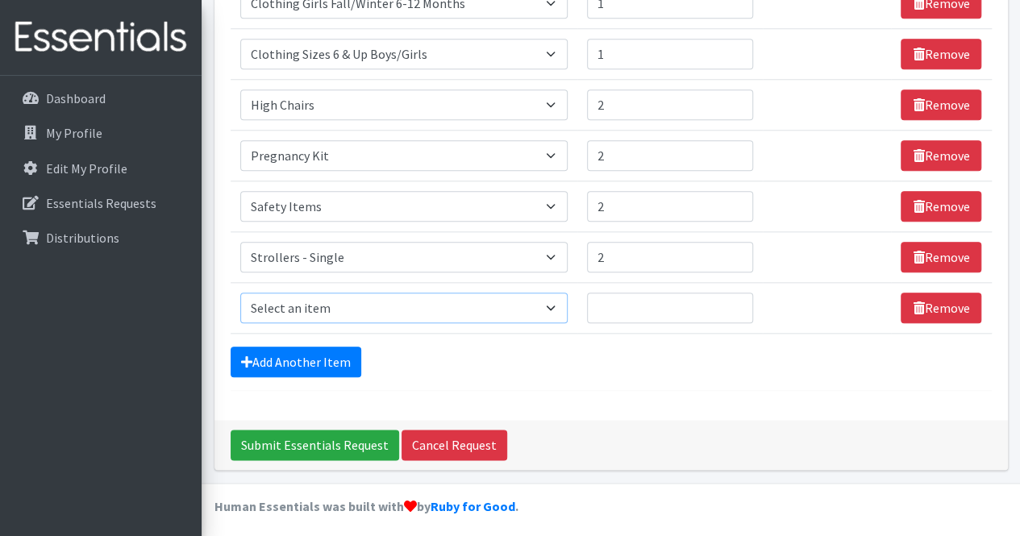
click at [553, 298] on select "Select an item # of Children this order will serve # of Individuals Living in H…" at bounding box center [404, 308] width 328 height 31
select select "6264"
click at [240, 293] on select "Select an item # of Children this order will serve # of Individuals Living in H…" at bounding box center [404, 308] width 328 height 31
click at [739, 298] on input "1" at bounding box center [670, 308] width 166 height 31
click at [739, 298] on input "2" at bounding box center [670, 308] width 166 height 31
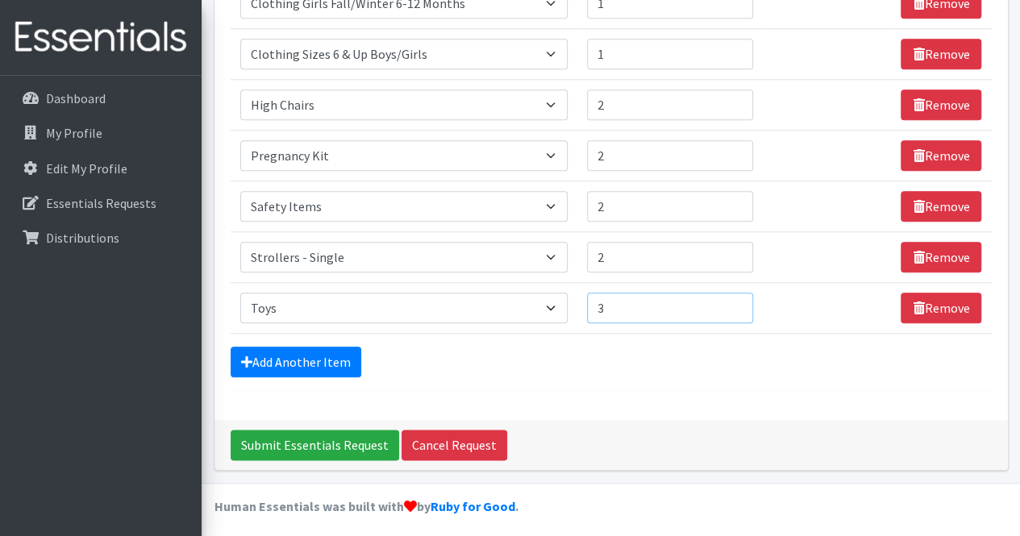
click at [739, 298] on input "3" at bounding box center [670, 308] width 166 height 31
type input "4"
click at [739, 298] on input "4" at bounding box center [670, 308] width 166 height 31
click at [328, 352] on link "Add Another Item" at bounding box center [296, 362] width 131 height 31
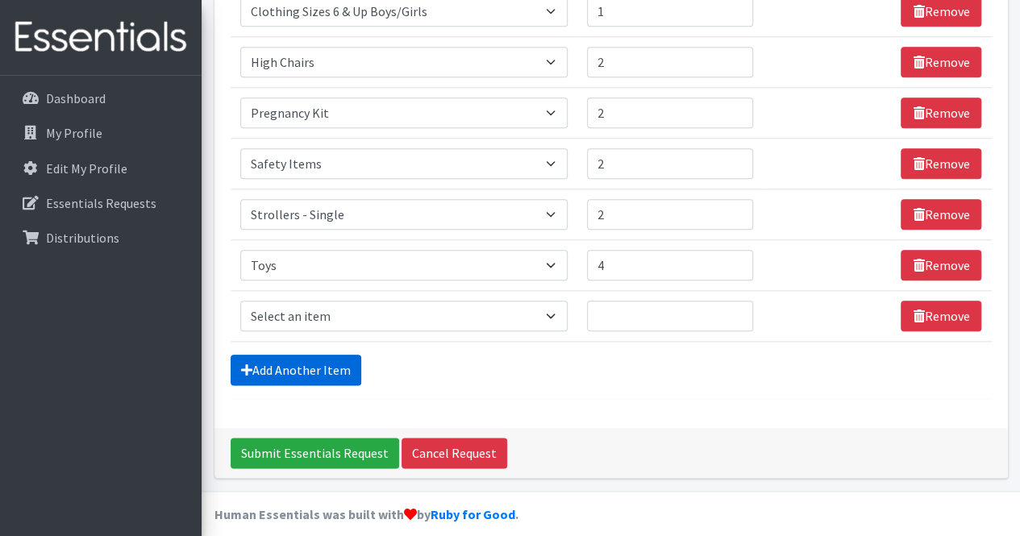
scroll to position [800, 0]
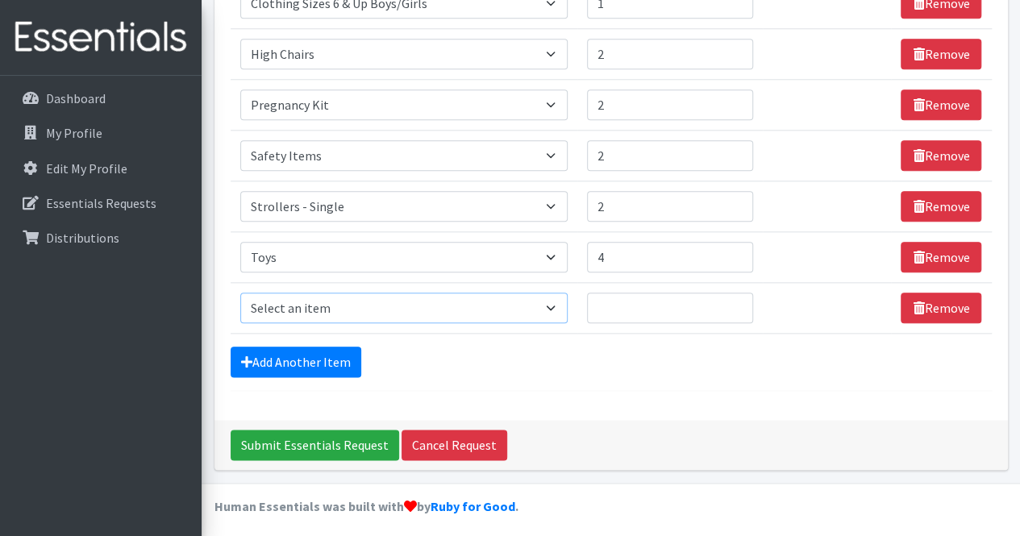
click at [561, 296] on select "Select an item # of Children this order will serve # of Individuals Living in H…" at bounding box center [404, 308] width 328 height 31
select select "1947"
click at [240, 293] on select "Select an item # of Children this order will serve # of Individuals Living in H…" at bounding box center [404, 308] width 328 height 31
click at [732, 296] on input "1" at bounding box center [670, 308] width 166 height 31
click at [732, 296] on input "4" at bounding box center [670, 308] width 166 height 31
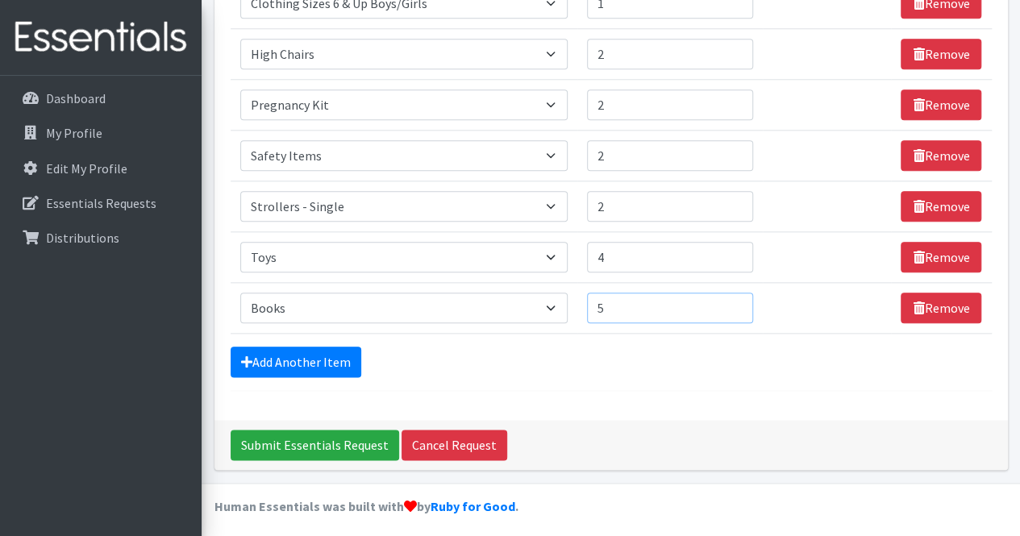
click at [732, 296] on input "5" at bounding box center [670, 308] width 166 height 31
click at [732, 296] on input "6" at bounding box center [670, 308] width 166 height 31
click at [732, 296] on input "7" at bounding box center [670, 308] width 166 height 31
click at [732, 296] on input "8" at bounding box center [670, 308] width 166 height 31
click at [732, 296] on input "9" at bounding box center [670, 308] width 166 height 31
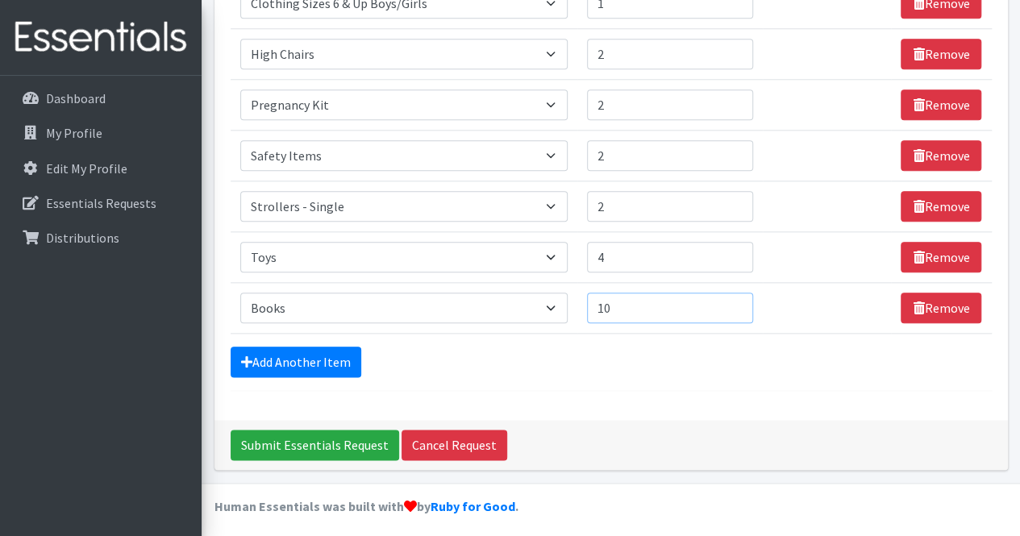
type input "10"
click at [732, 296] on input "10" at bounding box center [670, 308] width 166 height 31
click at [323, 348] on link "Add Another Item" at bounding box center [296, 362] width 131 height 31
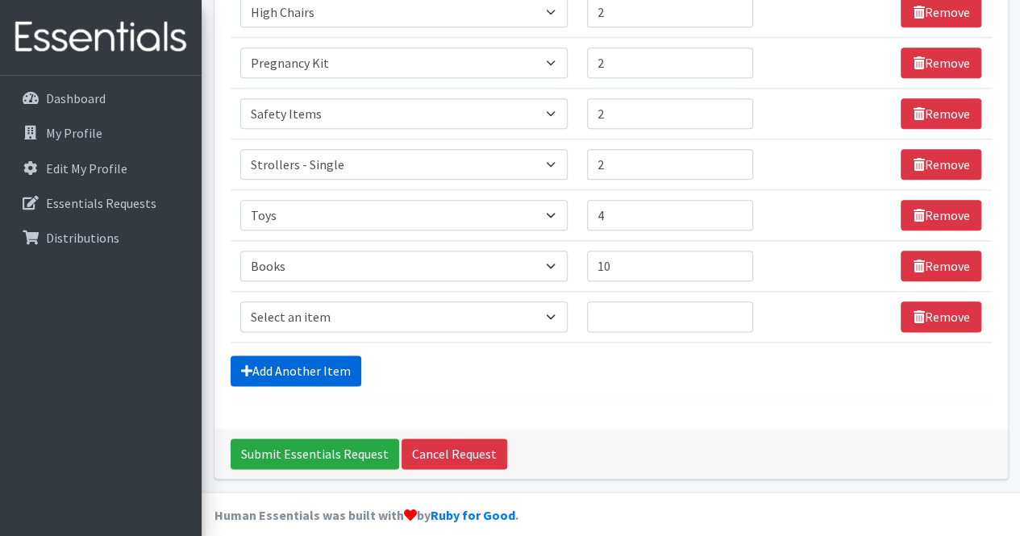
scroll to position [850, 0]
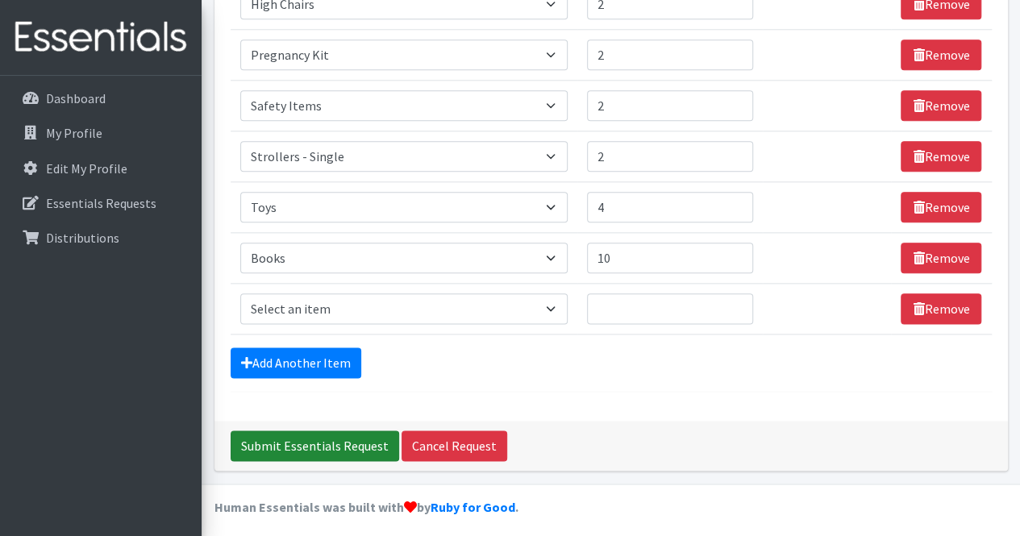
click at [317, 438] on input "Submit Essentials Request" at bounding box center [315, 446] width 169 height 31
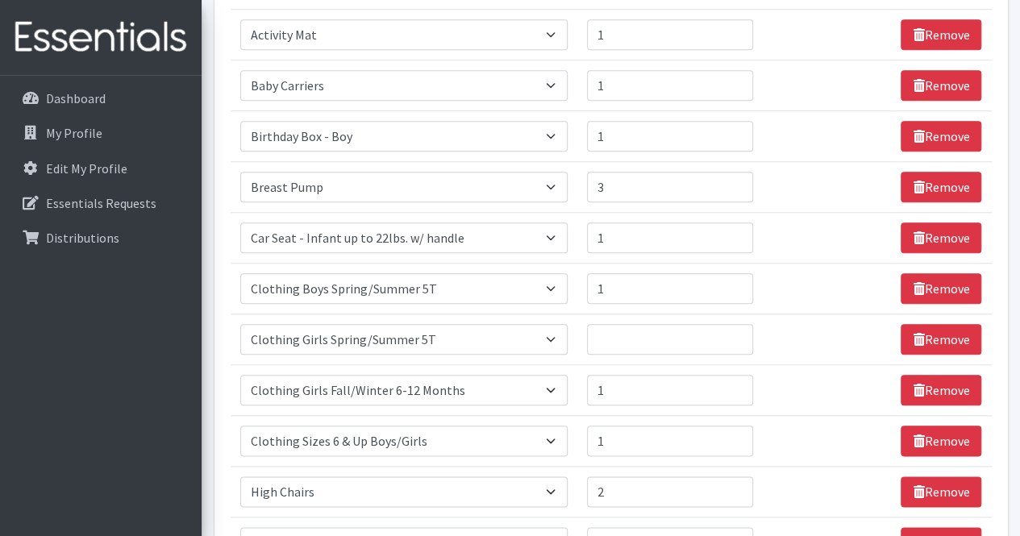
scroll to position [738, 0]
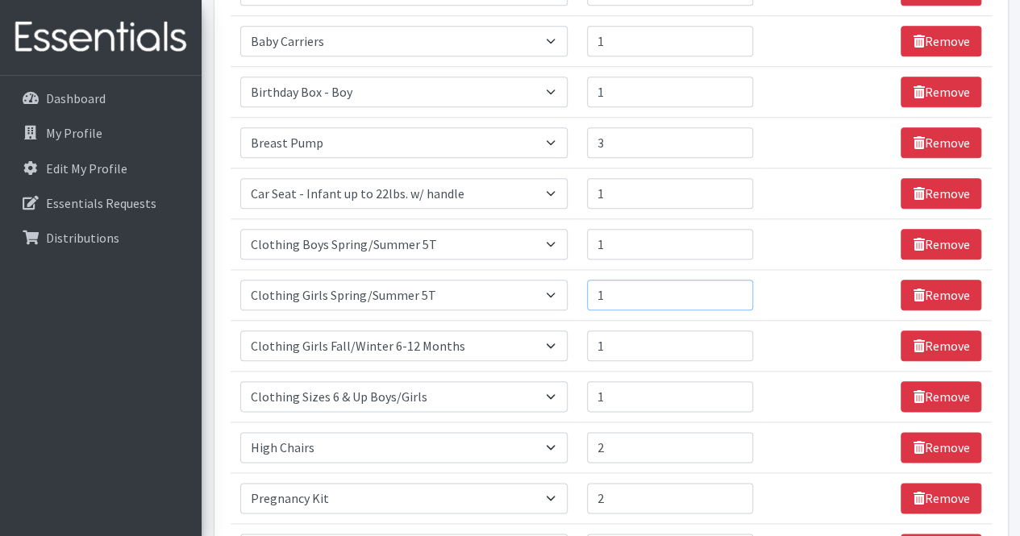
type input "1"
click at [740, 291] on input "1" at bounding box center [670, 295] width 166 height 31
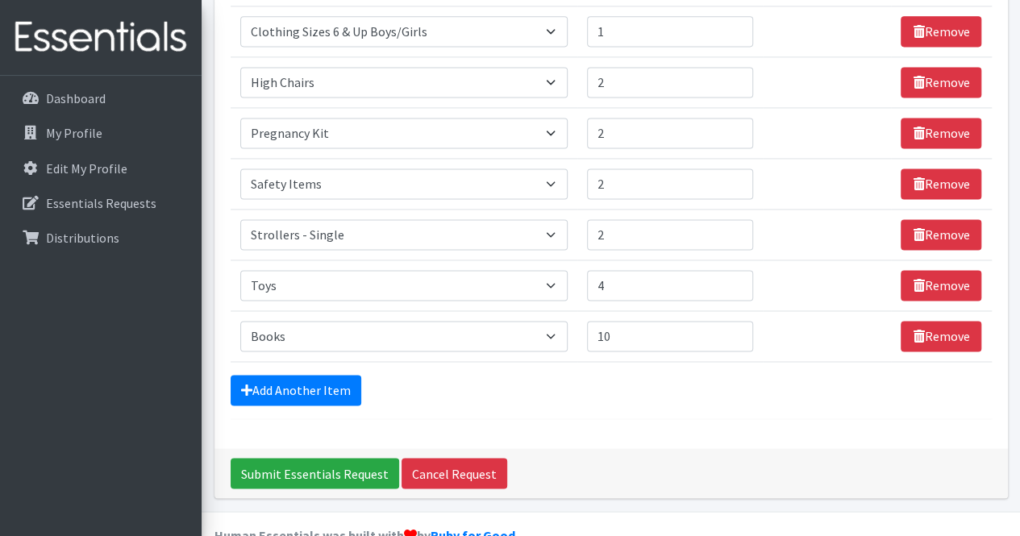
scroll to position [1132, 0]
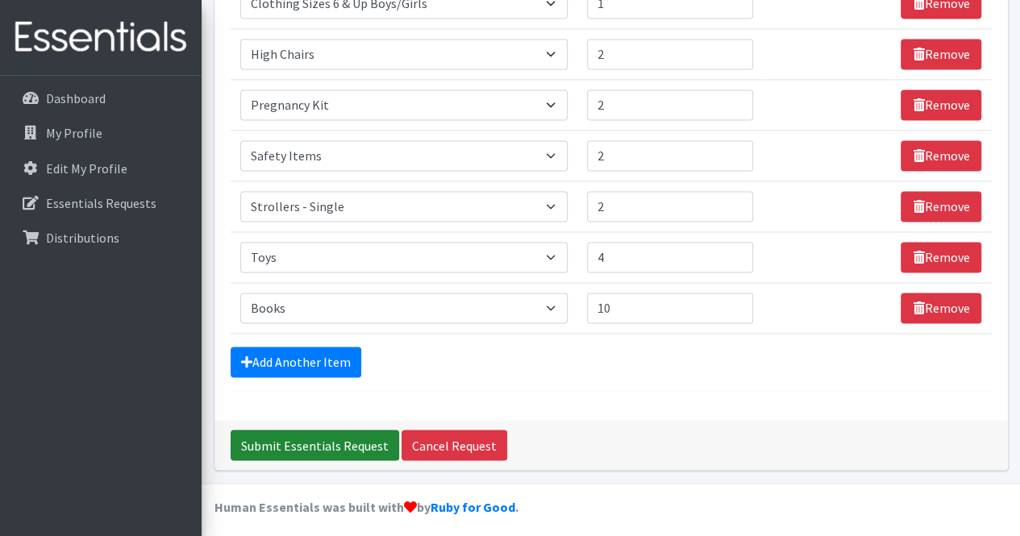
click at [298, 432] on input "Submit Essentials Request" at bounding box center [315, 445] width 169 height 31
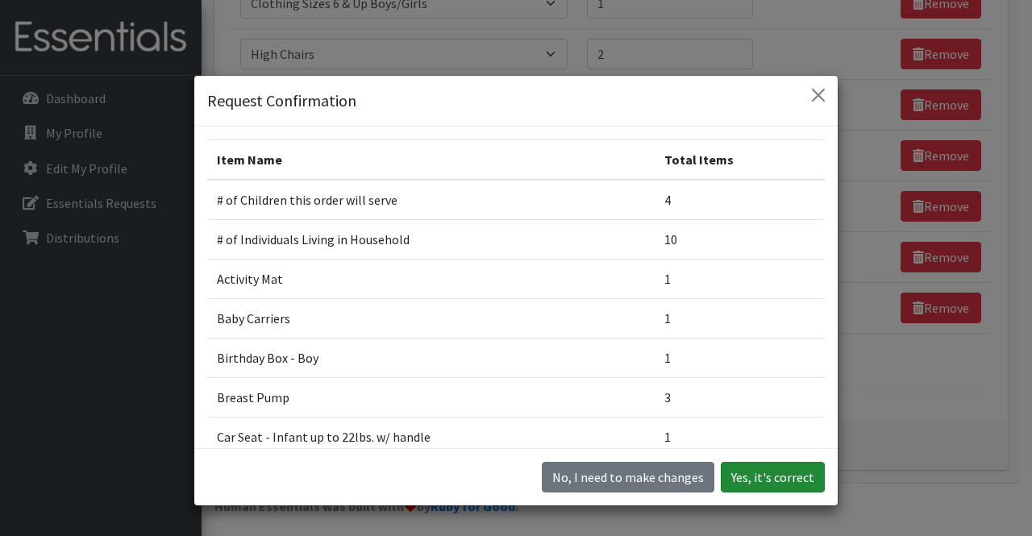
click at [765, 477] on button "Yes, it's correct" at bounding box center [773, 477] width 104 height 31
